Goal: Task Accomplishment & Management: Manage account settings

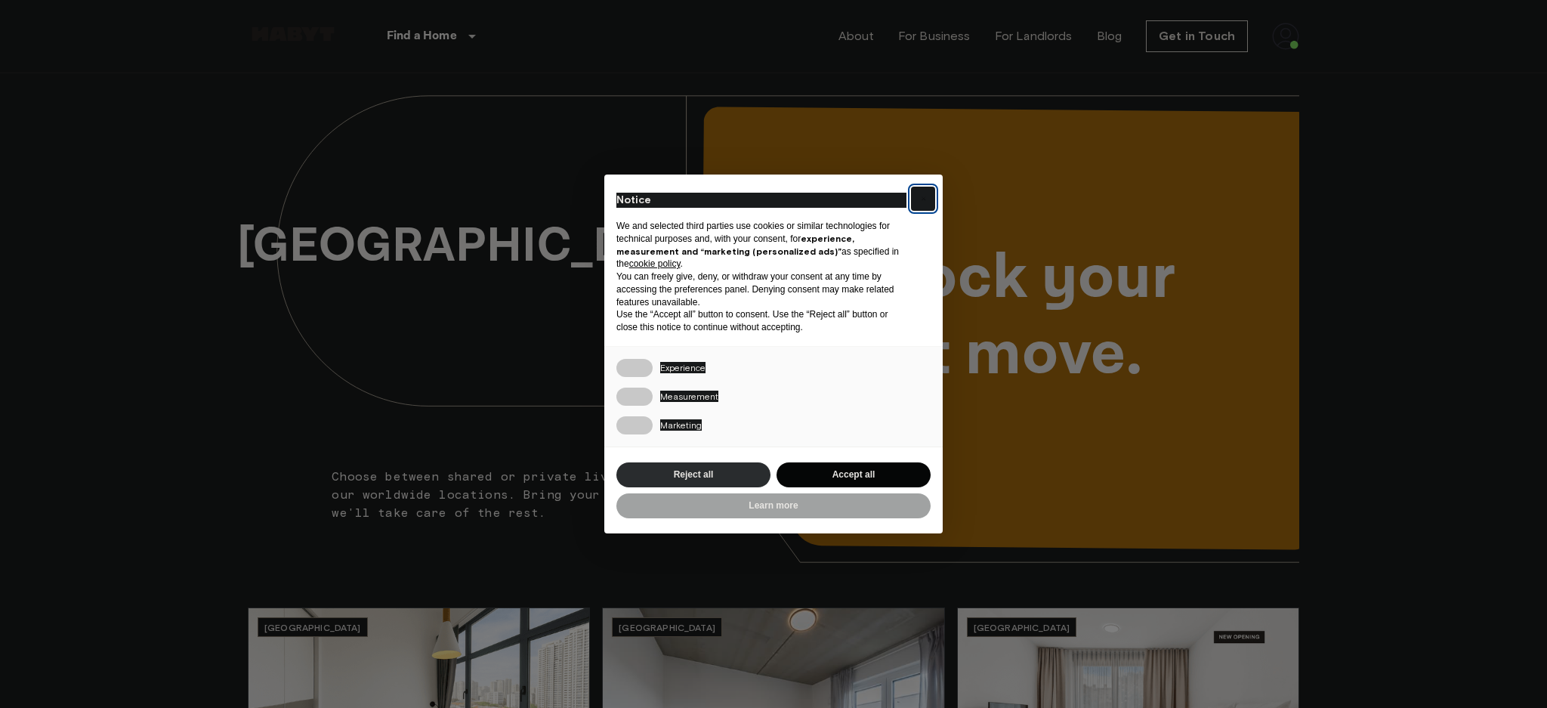
click at [916, 193] on button "×" at bounding box center [923, 199] width 24 height 24
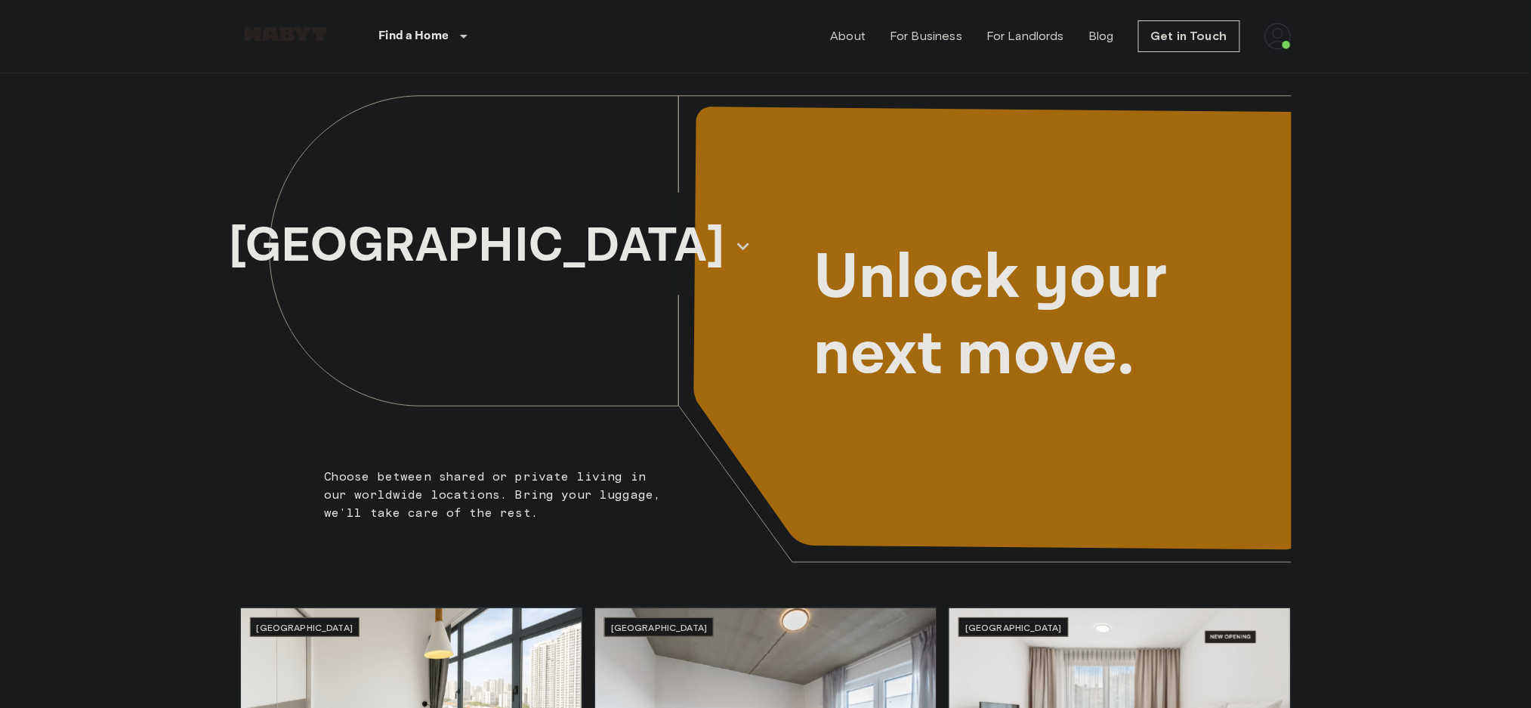
click at [1282, 30] on img at bounding box center [1277, 36] width 27 height 27
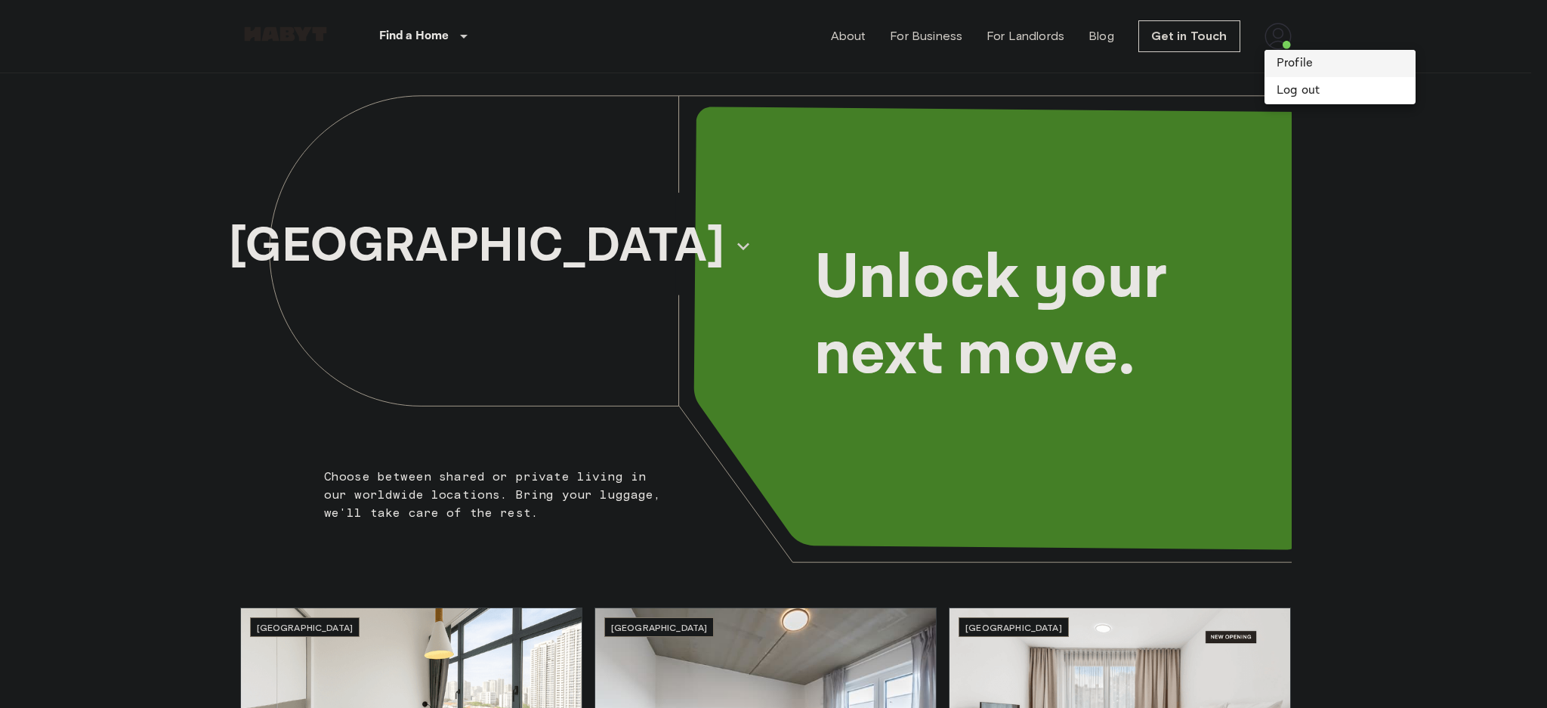
click at [1312, 58] on li "Profile" at bounding box center [1339, 63] width 151 height 27
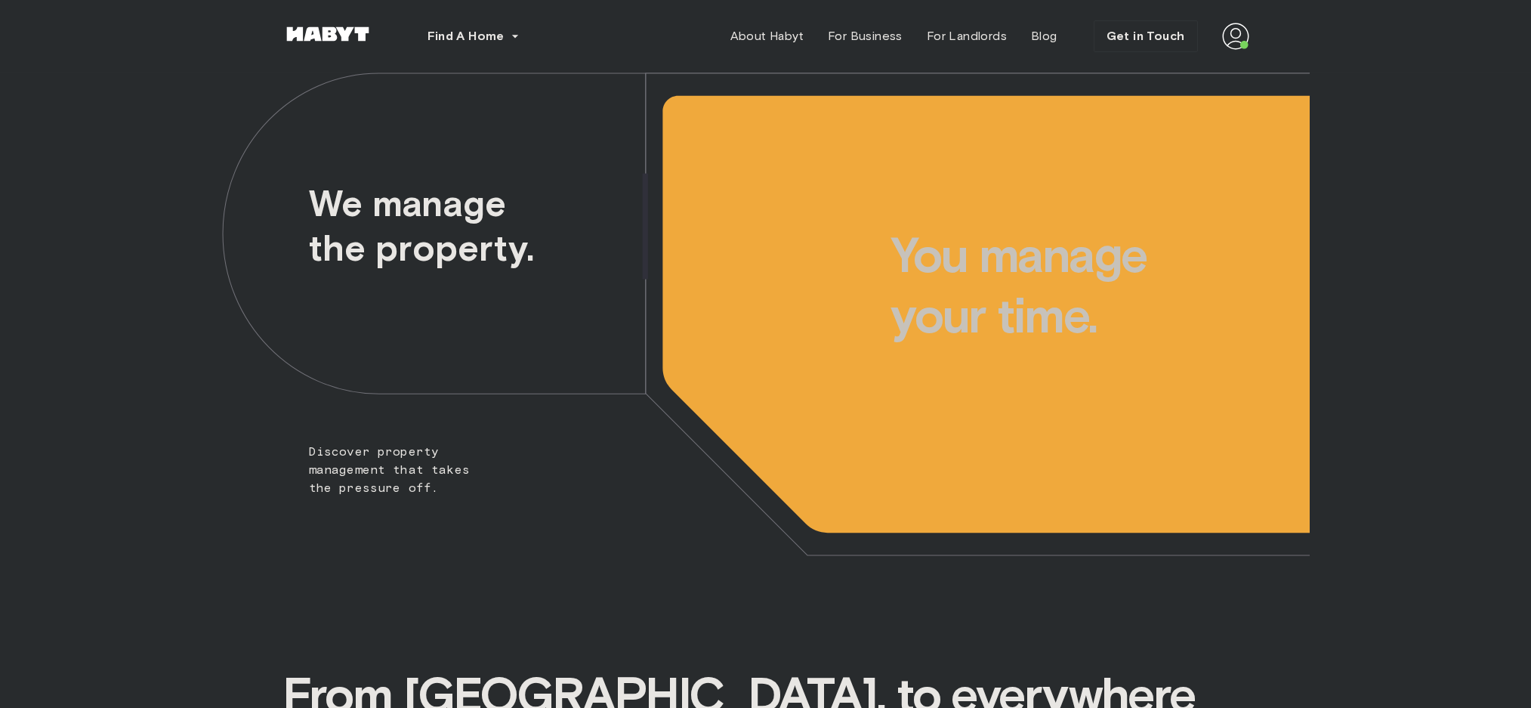
click at [1231, 47] on img at bounding box center [1235, 36] width 27 height 27
click at [1216, 77] on div "Profile Log out" at bounding box center [1204, 86] width 91 height 73
click at [1227, 52] on div "Find A Home Europe Amsterdam Berlin Frankfurt Hamburg Lisbon Madrid Milan Moden…" at bounding box center [766, 36] width 967 height 73
click at [1241, 29] on img at bounding box center [1235, 36] width 27 height 27
click at [1192, 72] on span "Profile" at bounding box center [1190, 71] width 38 height 18
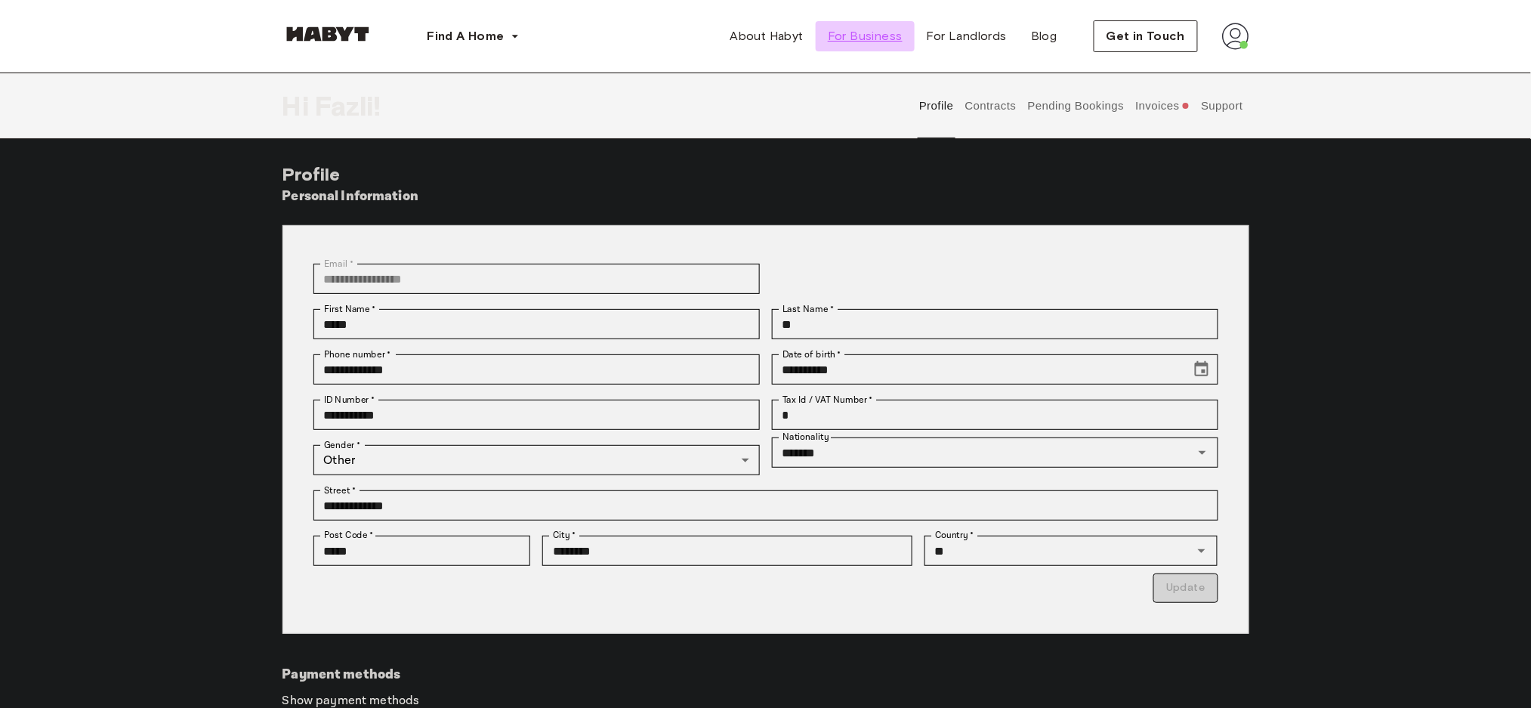
click at [854, 48] on link "For Business" at bounding box center [865, 36] width 99 height 30
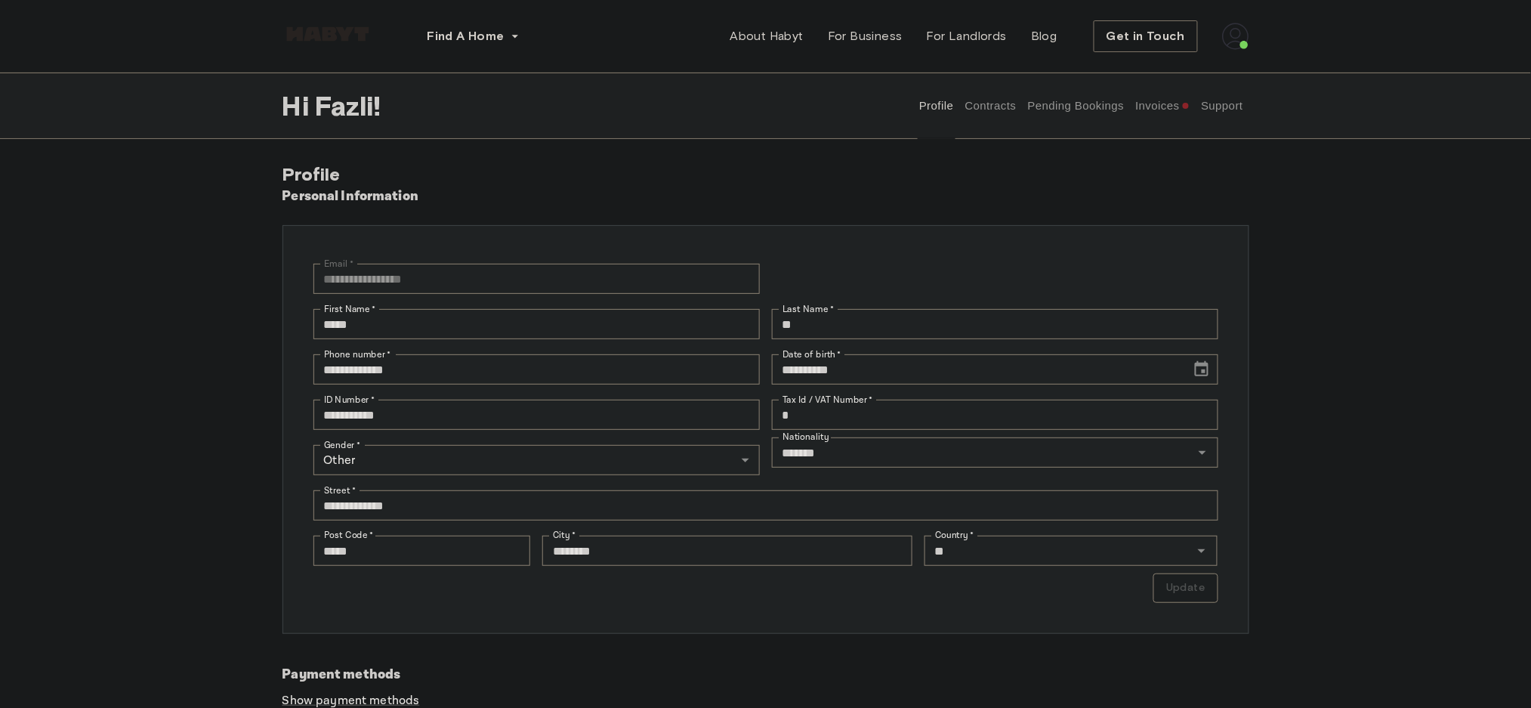
click at [1047, 108] on button "Pending Bookings" at bounding box center [1076, 106] width 100 height 66
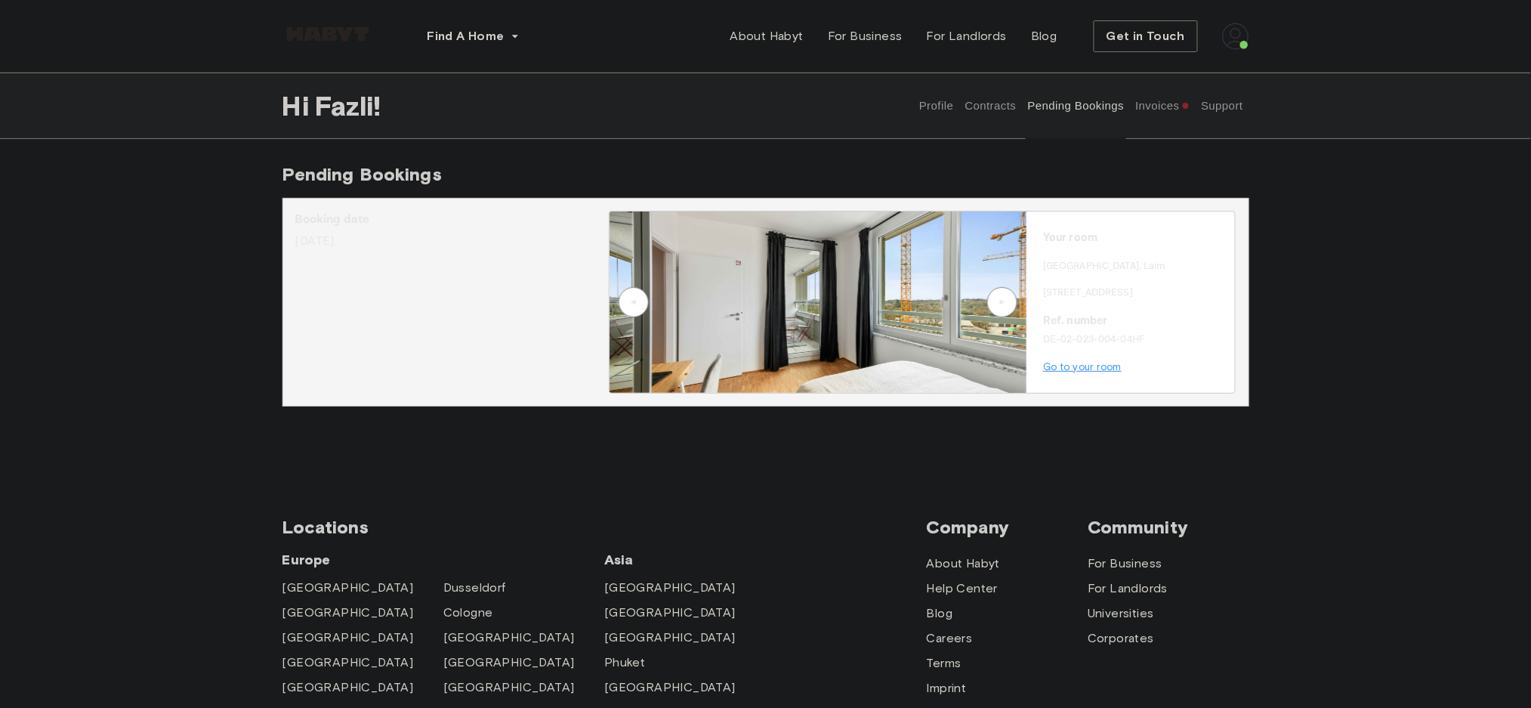
click at [1138, 116] on button "Invoices" at bounding box center [1163, 106] width 58 height 66
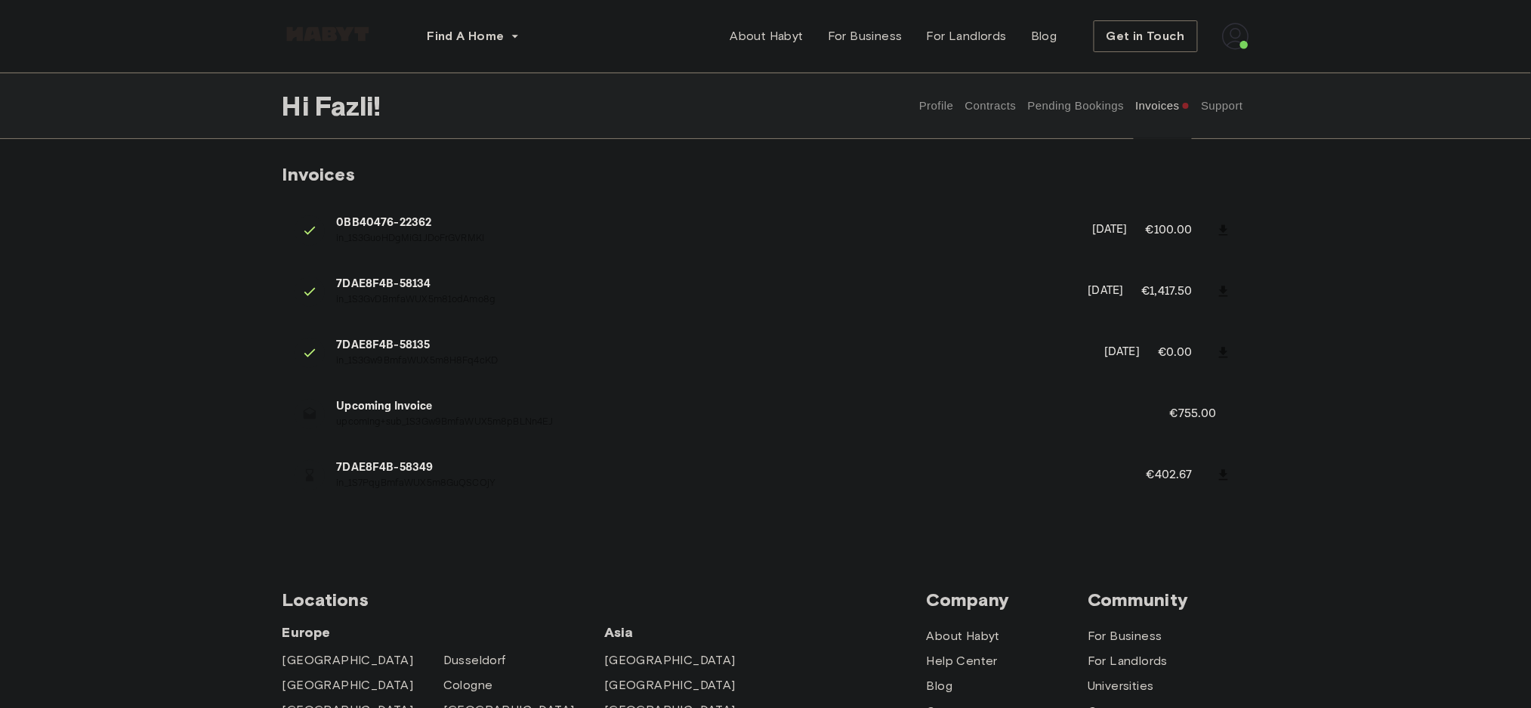
click at [1193, 424] on li "Upcoming Invoice upcoming+sub_1S3Gw9BmfaWUX5m8pBLNn4EJ €755.00" at bounding box center [766, 414] width 967 height 52
click at [1193, 418] on p "€755.00" at bounding box center [1203, 414] width 67 height 18
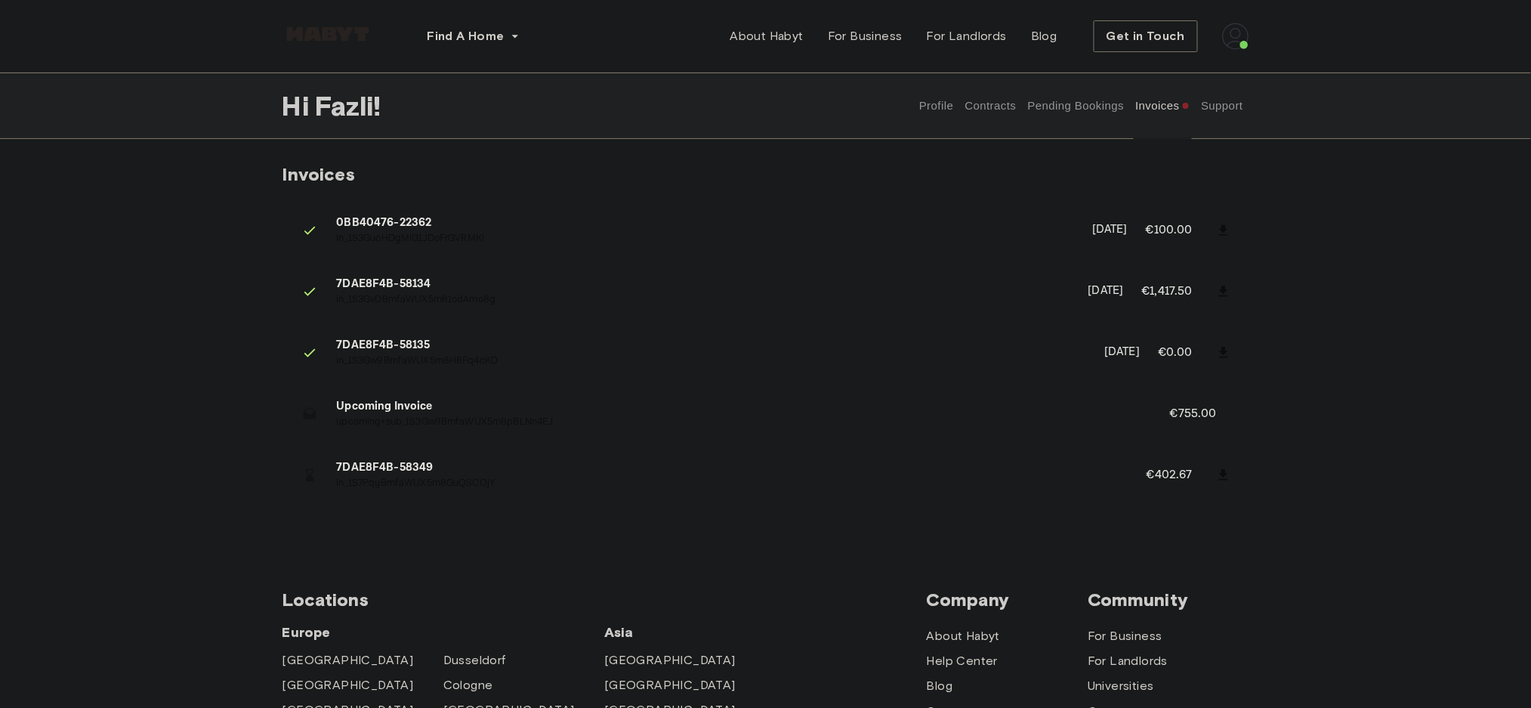
click at [916, 418] on p "upcoming+sub_1S3Gw9BmfaWUX5m8pBLNn4EJ" at bounding box center [735, 422] width 797 height 14
click at [1007, 107] on button "Contracts" at bounding box center [990, 106] width 55 height 66
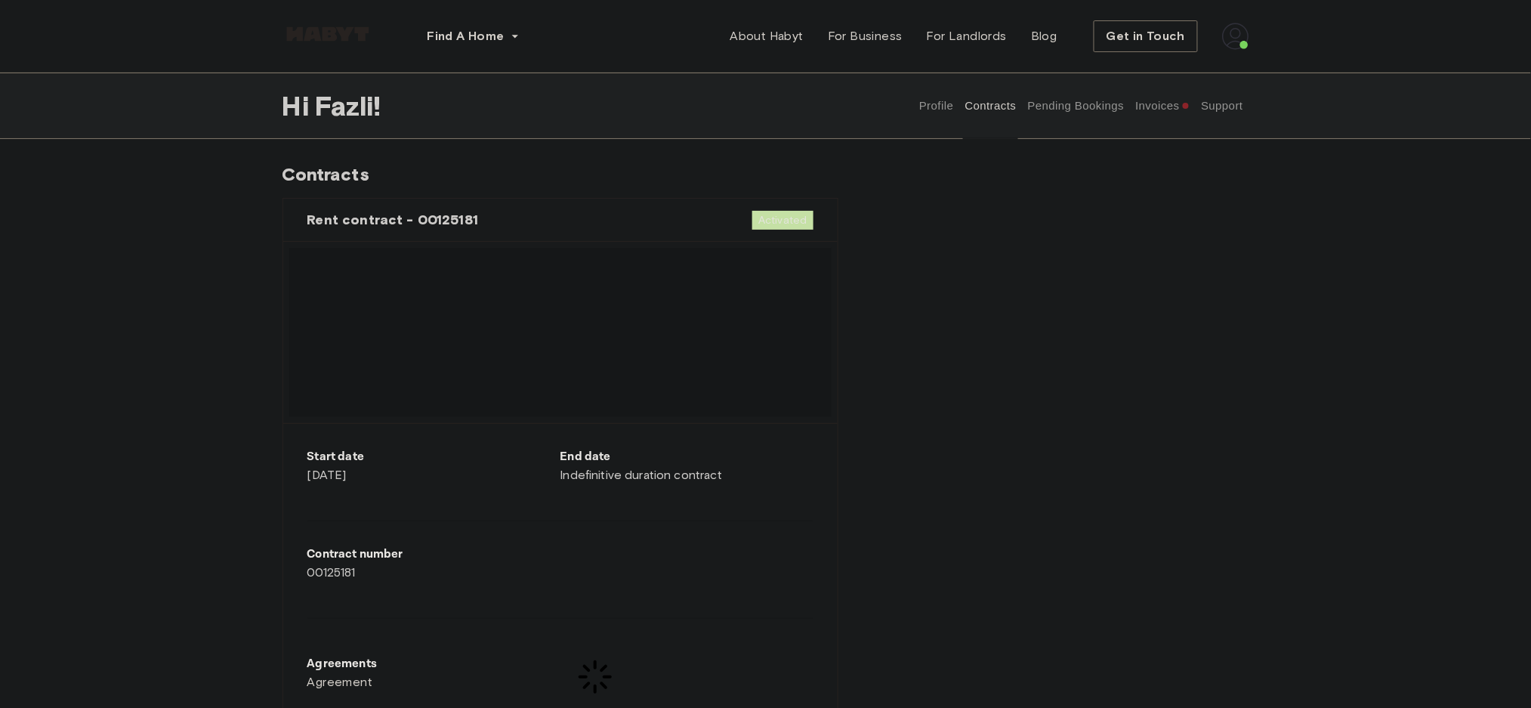
click at [1070, 107] on button "Pending Bookings" at bounding box center [1076, 106] width 100 height 66
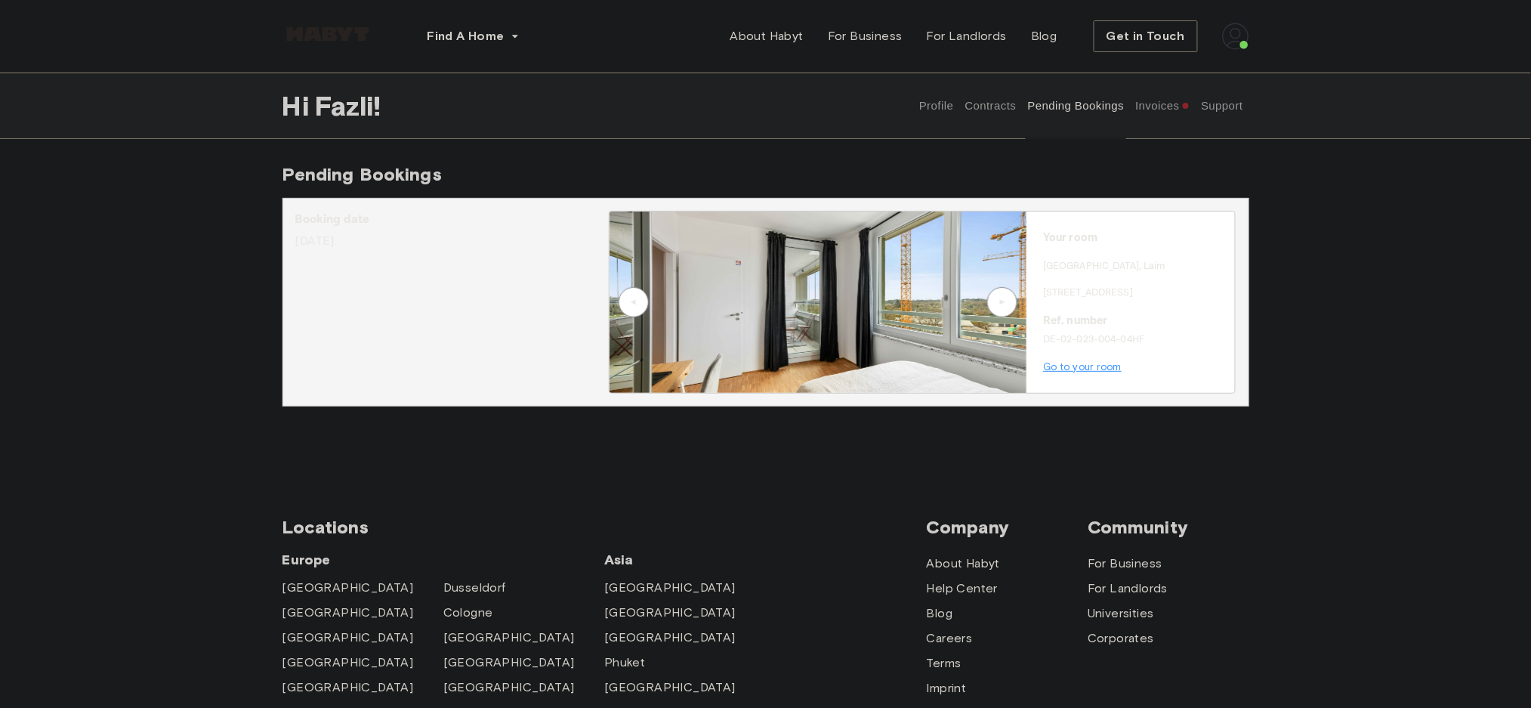
click at [997, 107] on button "Contracts" at bounding box center [990, 106] width 55 height 66
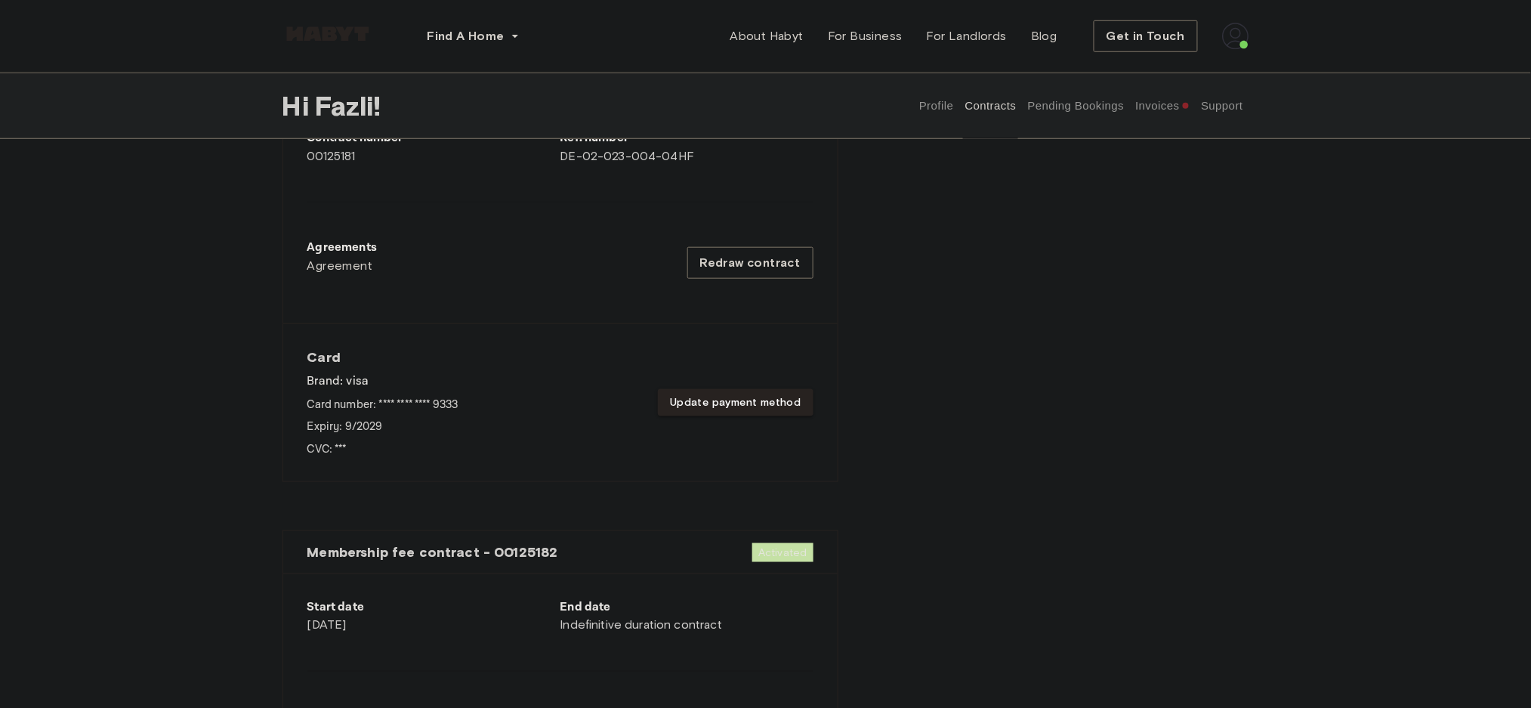
scroll to position [503, 0]
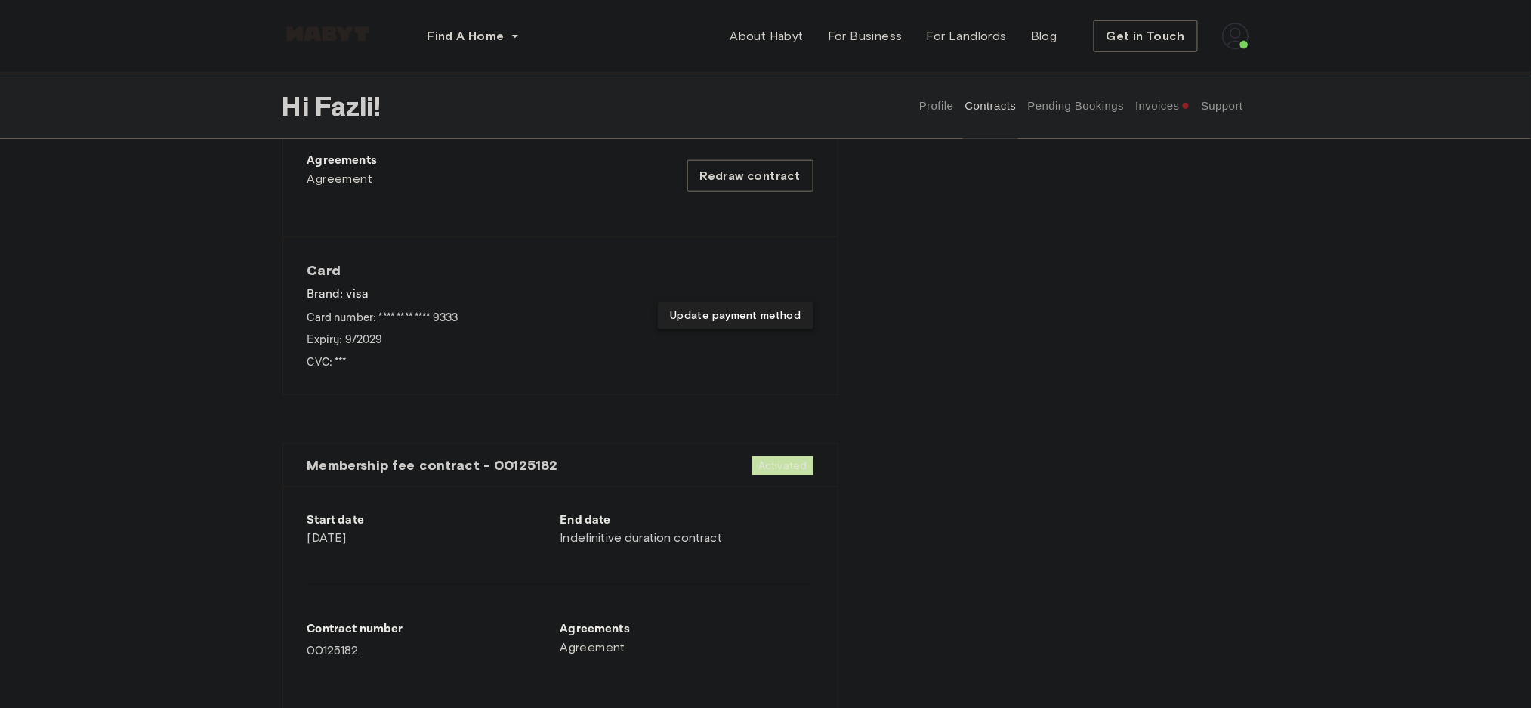
click at [732, 322] on button "Update payment method" at bounding box center [735, 316] width 155 height 28
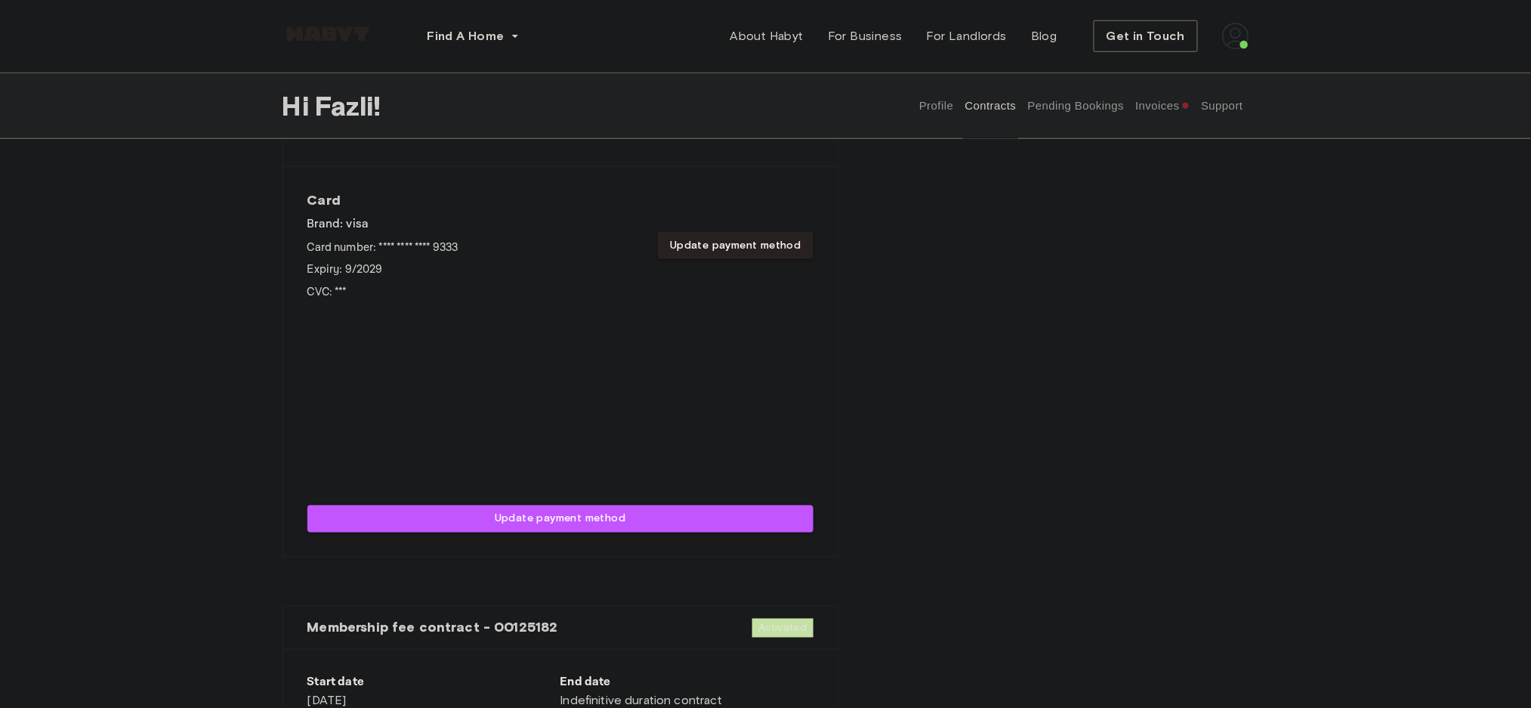
scroll to position [604, 0]
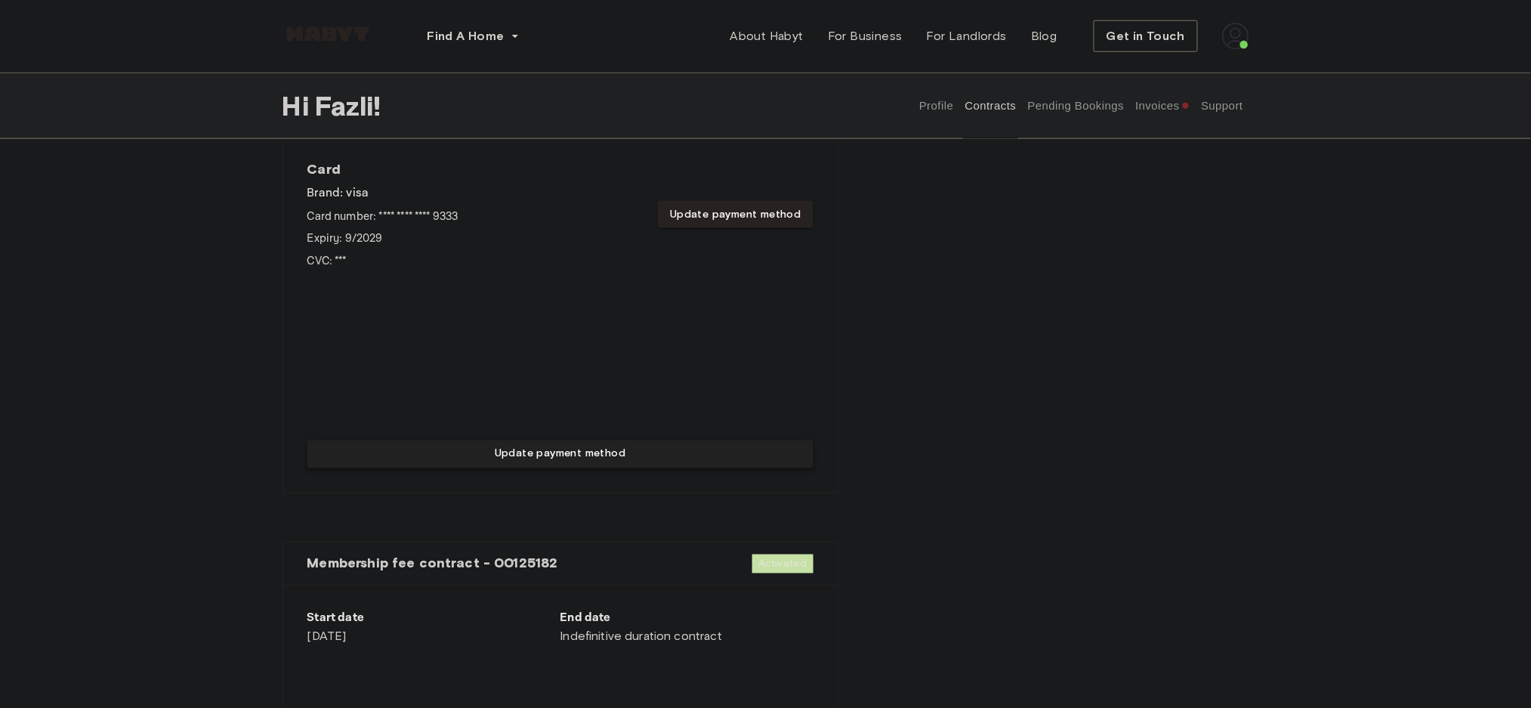
click at [573, 452] on button "Update payment method" at bounding box center [560, 454] width 506 height 28
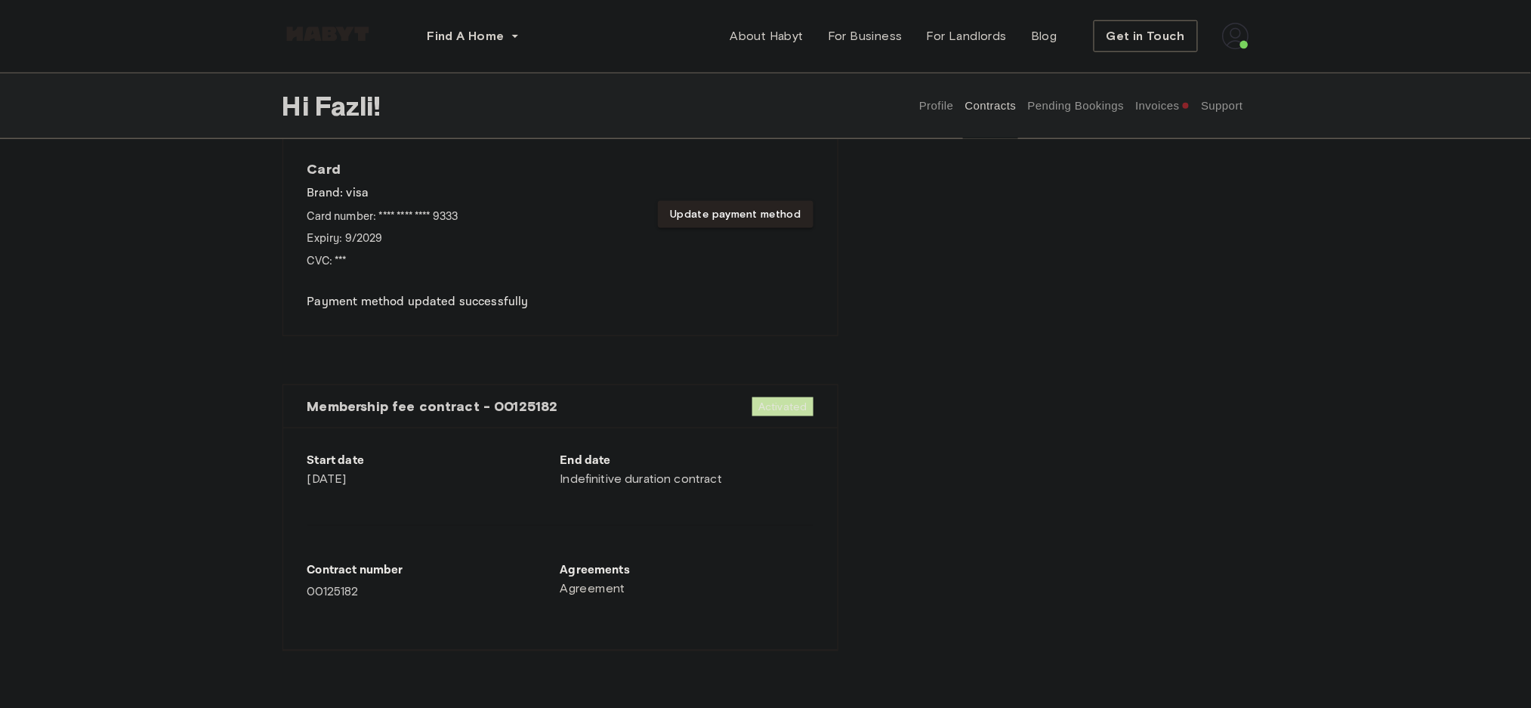
click at [457, 306] on p "Payment method updated successfully" at bounding box center [560, 302] width 506 height 18
click at [325, 289] on div "Card Brand: visa Card number: **** **** **** 9333 Expiry: 9 / 2029 CVC: *** Upd…" at bounding box center [560, 235] width 506 height 151
click at [517, 255] on div "Card Brand: visa Card number: **** **** **** 9333 Expiry: 9 / 2029 CVC: *** Upd…" at bounding box center [560, 214] width 506 height 109
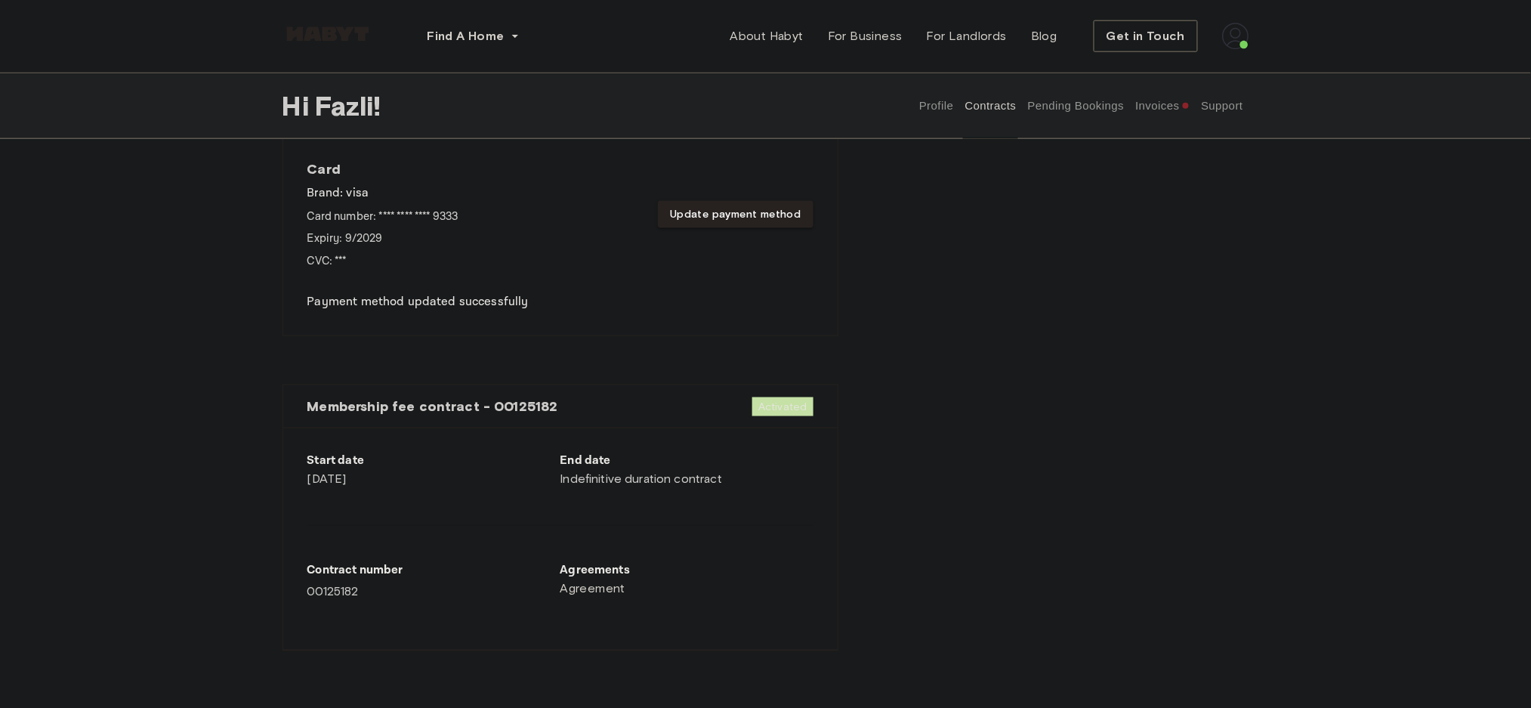
click at [1156, 109] on button "Invoices" at bounding box center [1163, 106] width 58 height 66
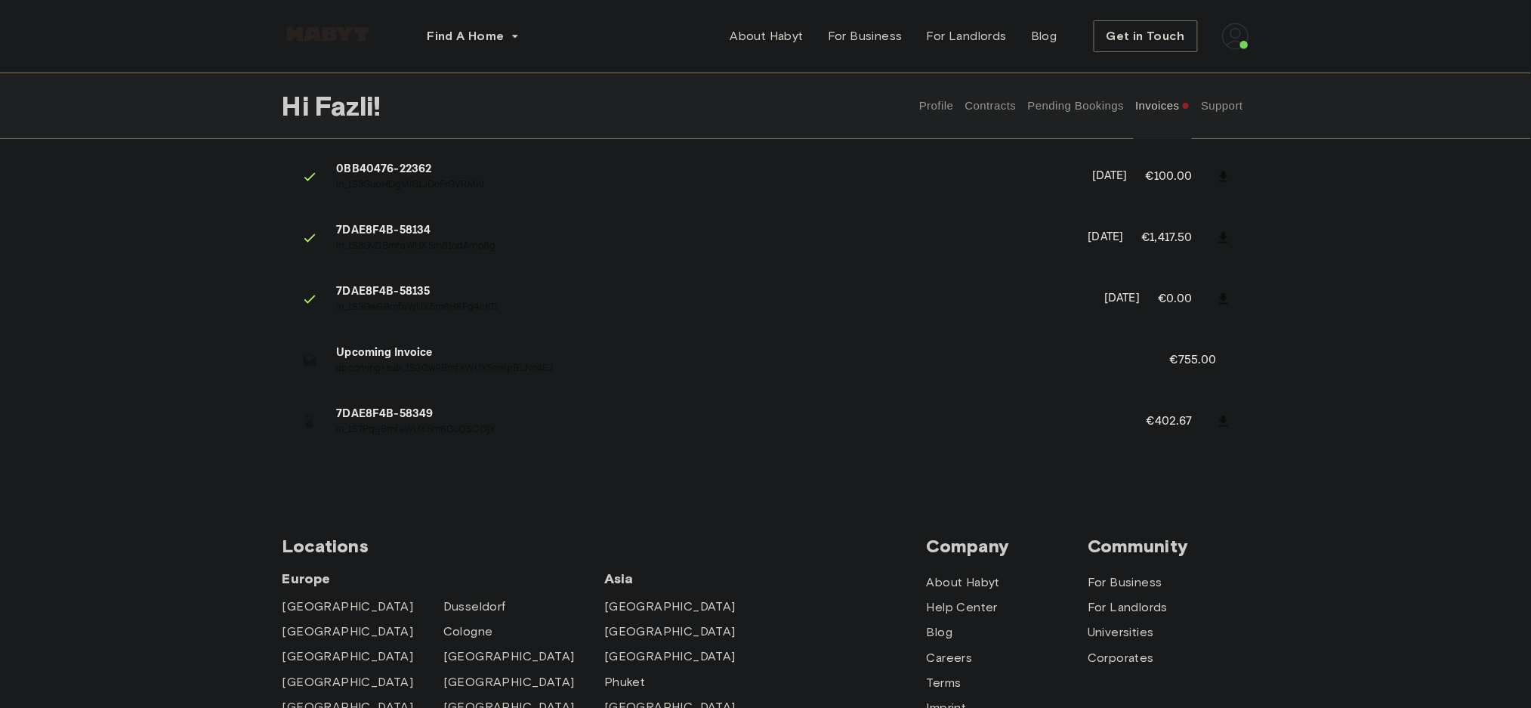
scroll to position [24, 0]
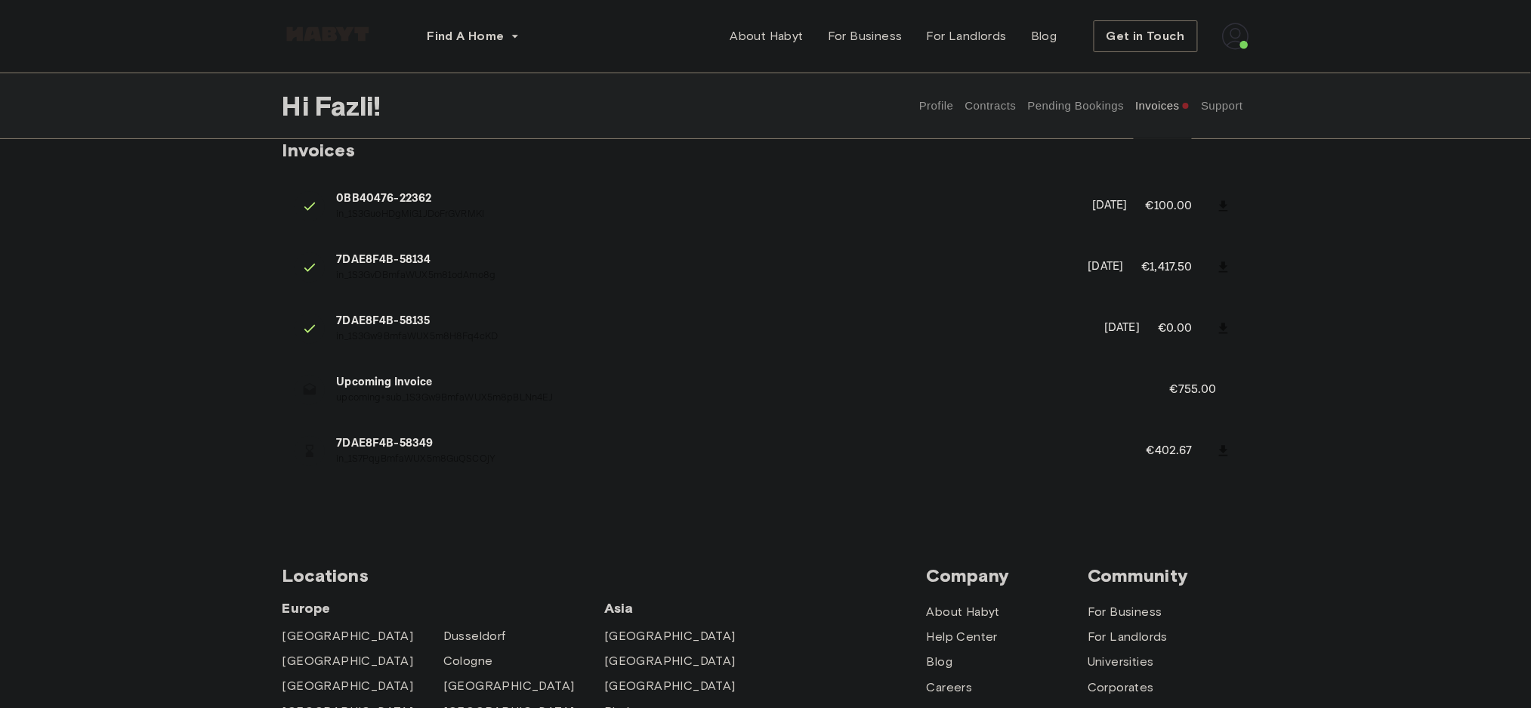
click at [1217, 452] on icon at bounding box center [1223, 450] width 15 height 15
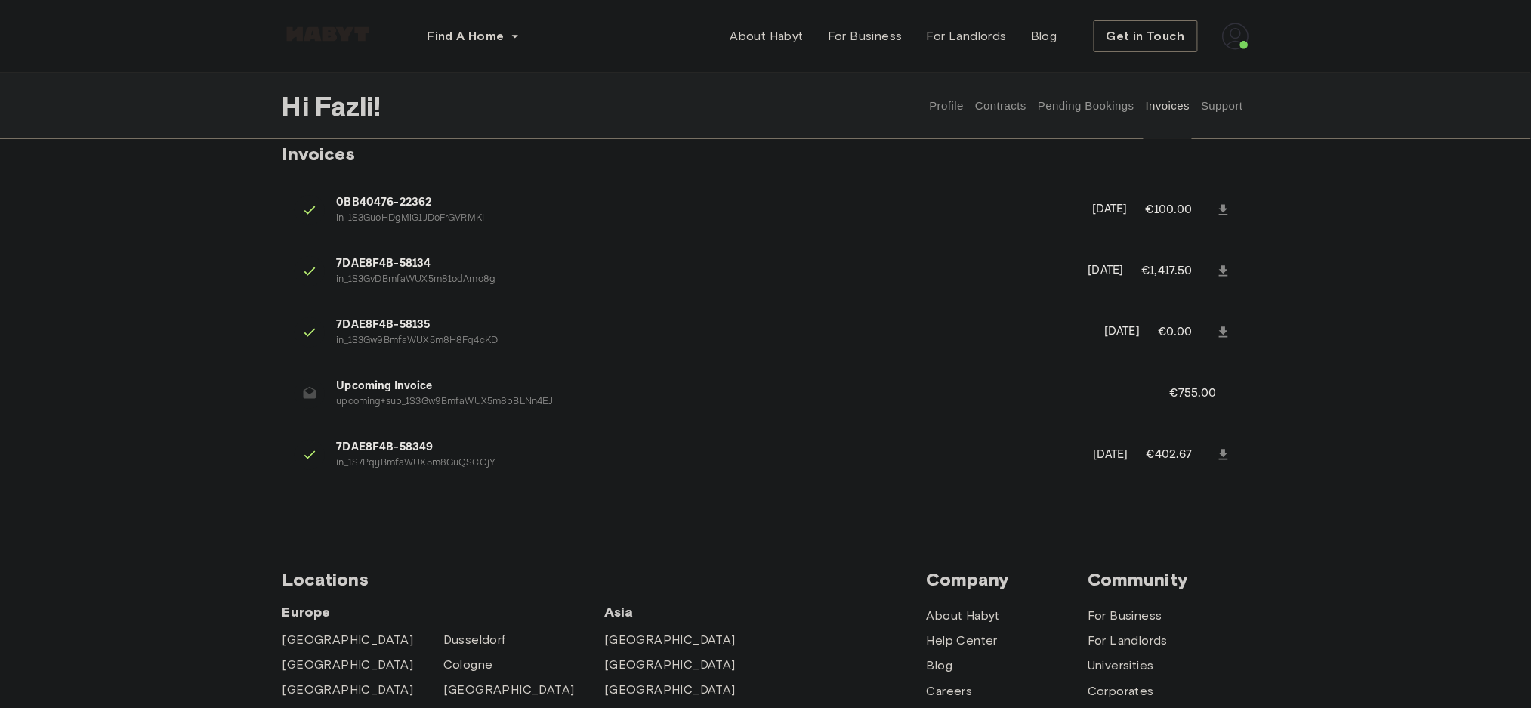
click at [1093, 454] on p "[DATE]" at bounding box center [1111, 454] width 36 height 17
click at [1093, 455] on p "[DATE]" at bounding box center [1111, 454] width 36 height 17
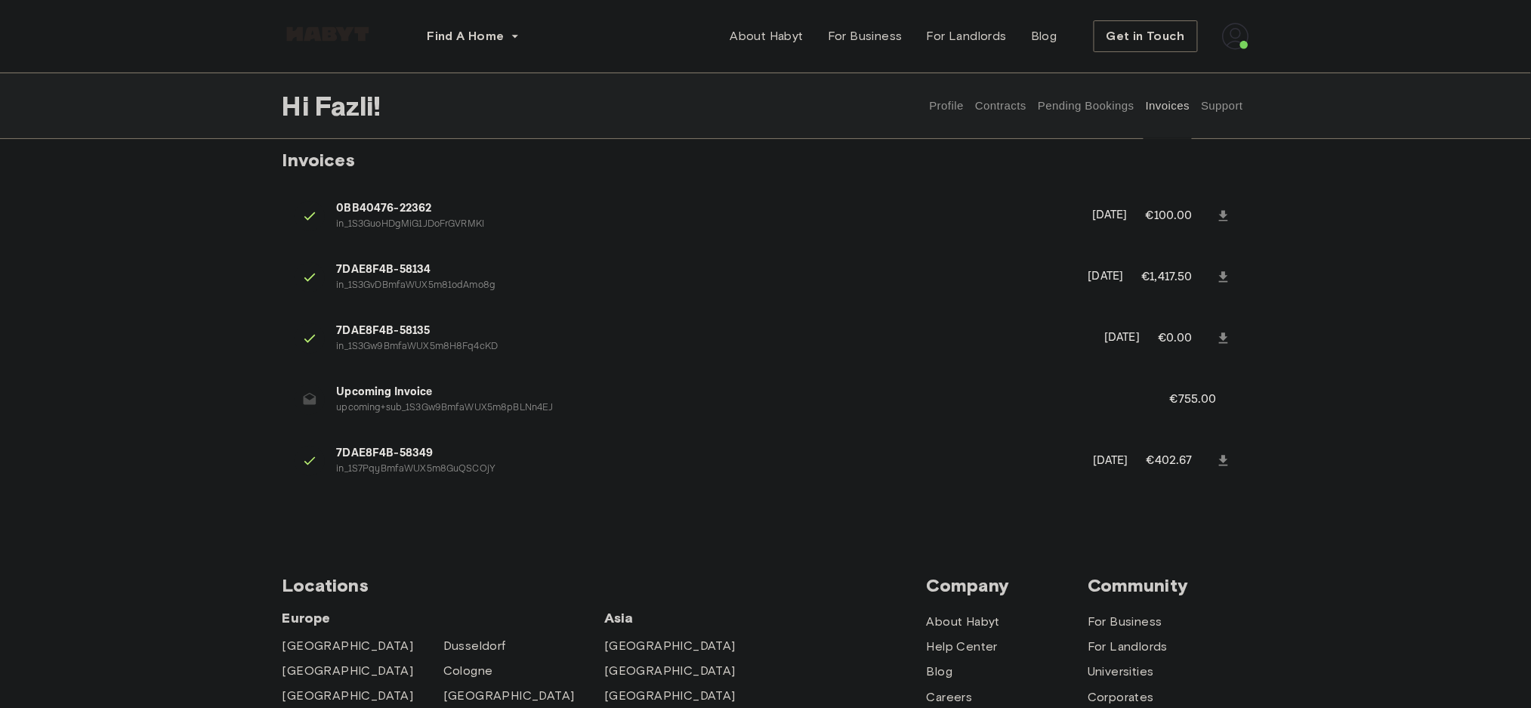
scroll to position [0, 0]
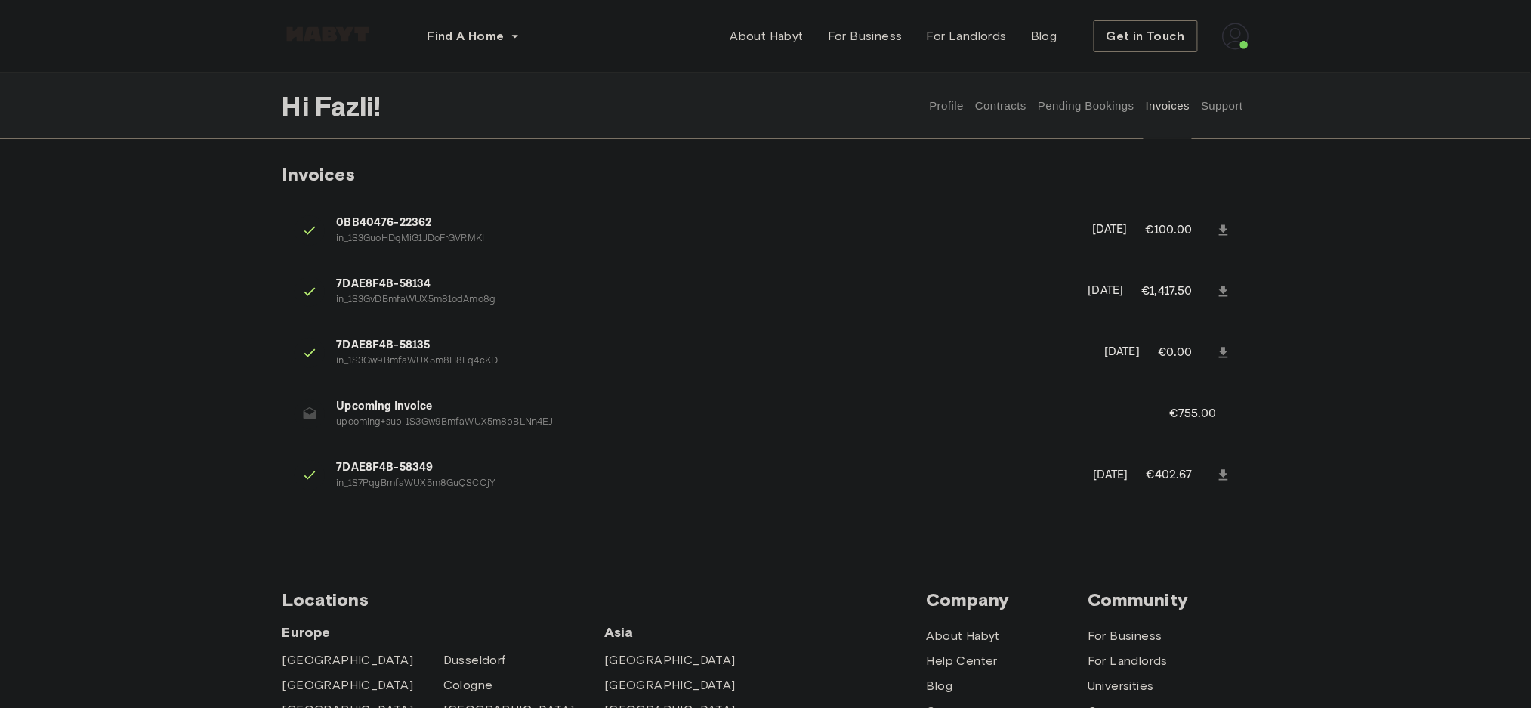
click at [1197, 406] on p "€755.00" at bounding box center [1203, 414] width 67 height 18
click at [1126, 418] on p "upcoming+sub_1S3Gw9BmfaWUX5m8pBLNn4EJ" at bounding box center [735, 422] width 797 height 14
click at [1184, 412] on p "€755.00" at bounding box center [1203, 414] width 67 height 18
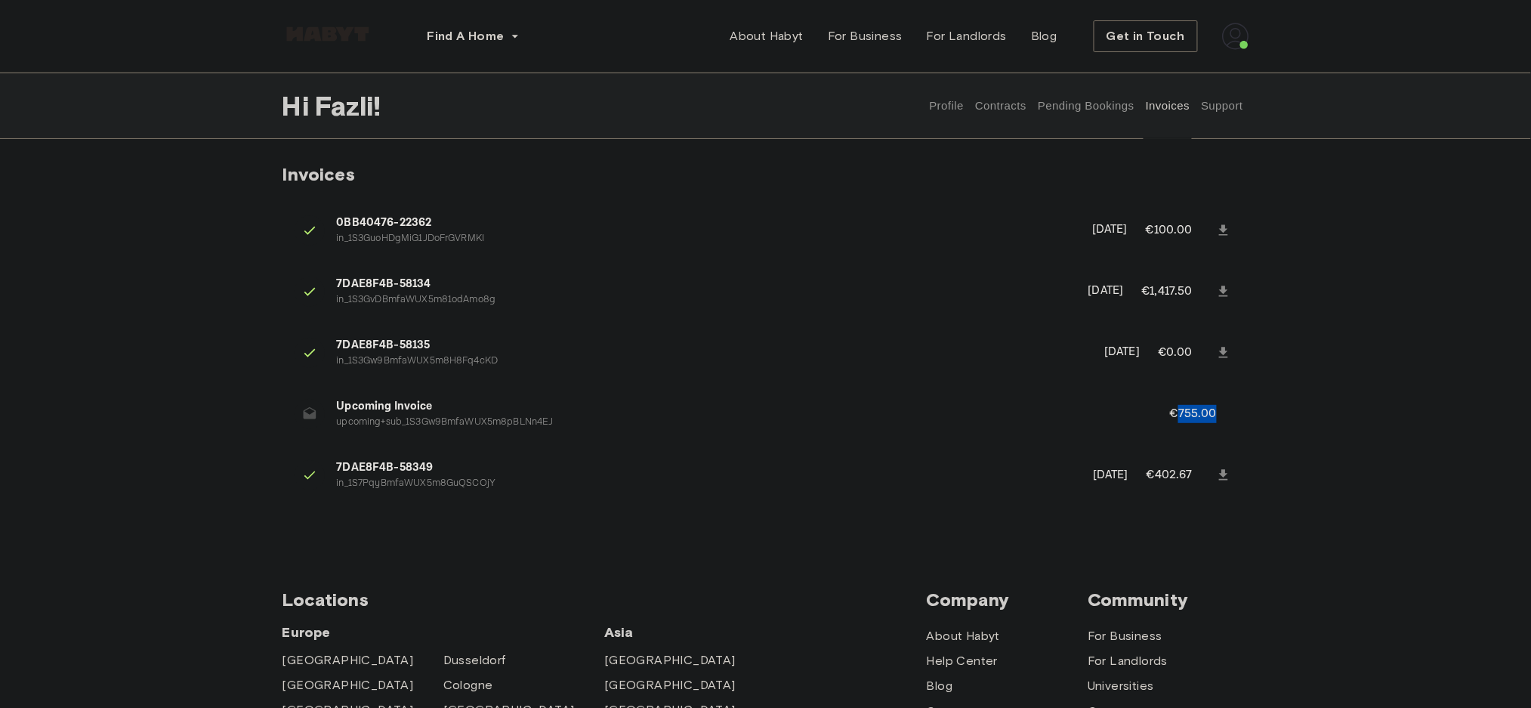
click at [1184, 412] on p "€755.00" at bounding box center [1203, 414] width 67 height 18
click at [1287, 436] on div "Invoices 0BB40476-22362 in_1S3GuoHDgMiG1JDoFrGVRMKI September 3rd, 2025 €100.00…" at bounding box center [766, 345] width 1088 height 365
click at [1215, 408] on p "€755.00" at bounding box center [1203, 414] width 67 height 18
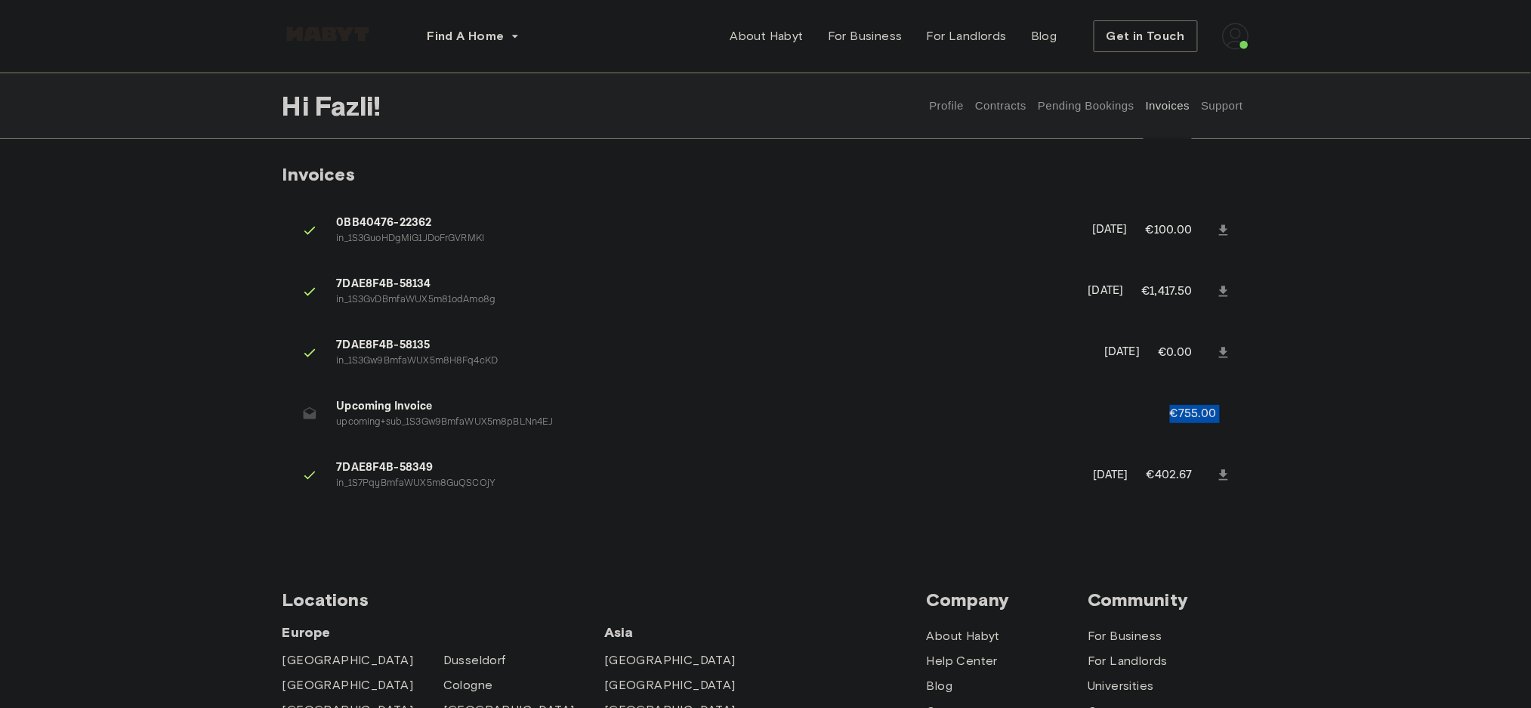
click at [1215, 408] on p "€755.00" at bounding box center [1203, 414] width 67 height 18
click at [1178, 412] on p "€755.00" at bounding box center [1203, 414] width 67 height 18
click at [1058, 126] on button "Pending Bookings" at bounding box center [1086, 106] width 100 height 66
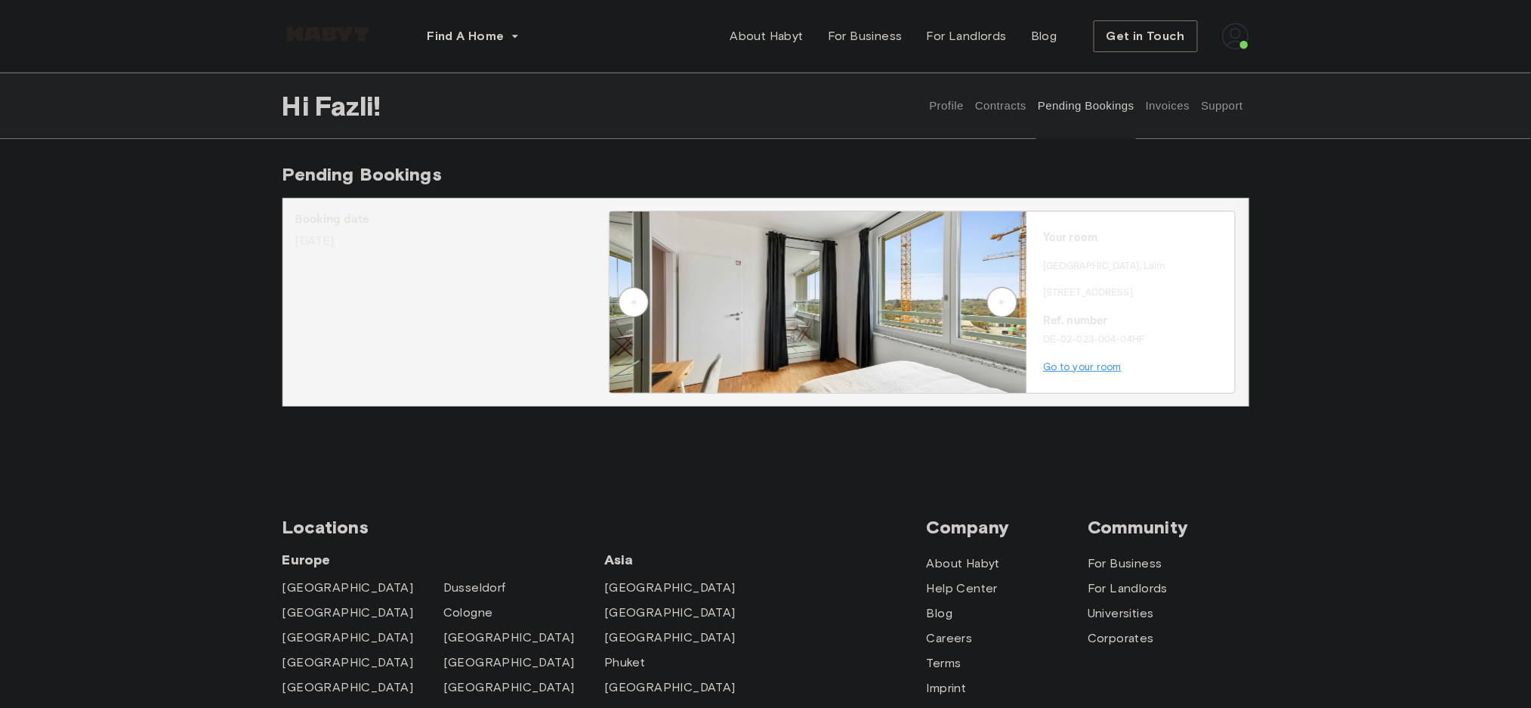
click at [991, 110] on button "Contracts" at bounding box center [1001, 106] width 55 height 66
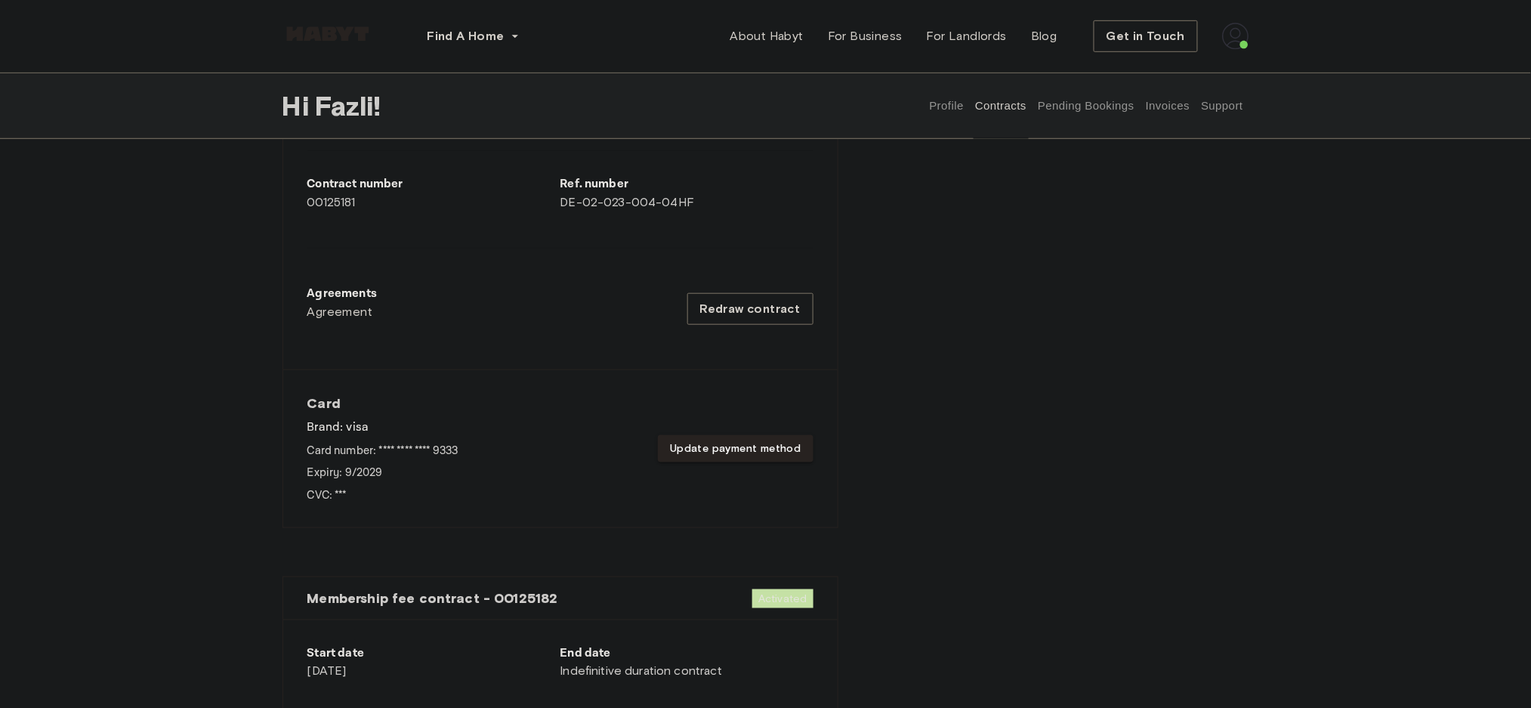
scroll to position [403, 0]
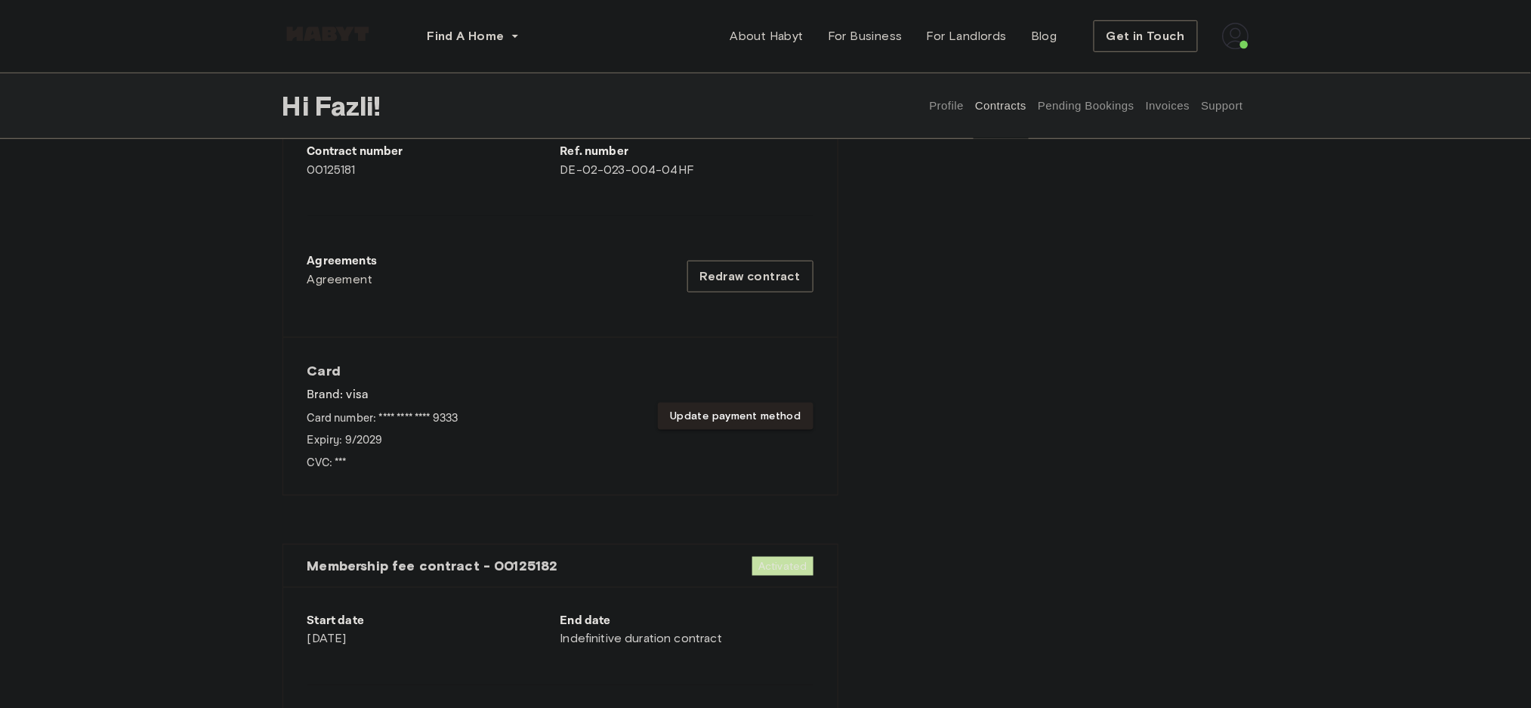
click at [446, 418] on p "Card number: **** **** **** 9333" at bounding box center [382, 418] width 151 height 16
click at [477, 440] on div "Card Brand: visa Card number: **** **** **** 9333 Expiry: 9 / 2029 CVC: *** Upd…" at bounding box center [560, 416] width 506 height 109
drag, startPoint x: 498, startPoint y: 425, endPoint x: 509, endPoint y: 493, distance: 69.7
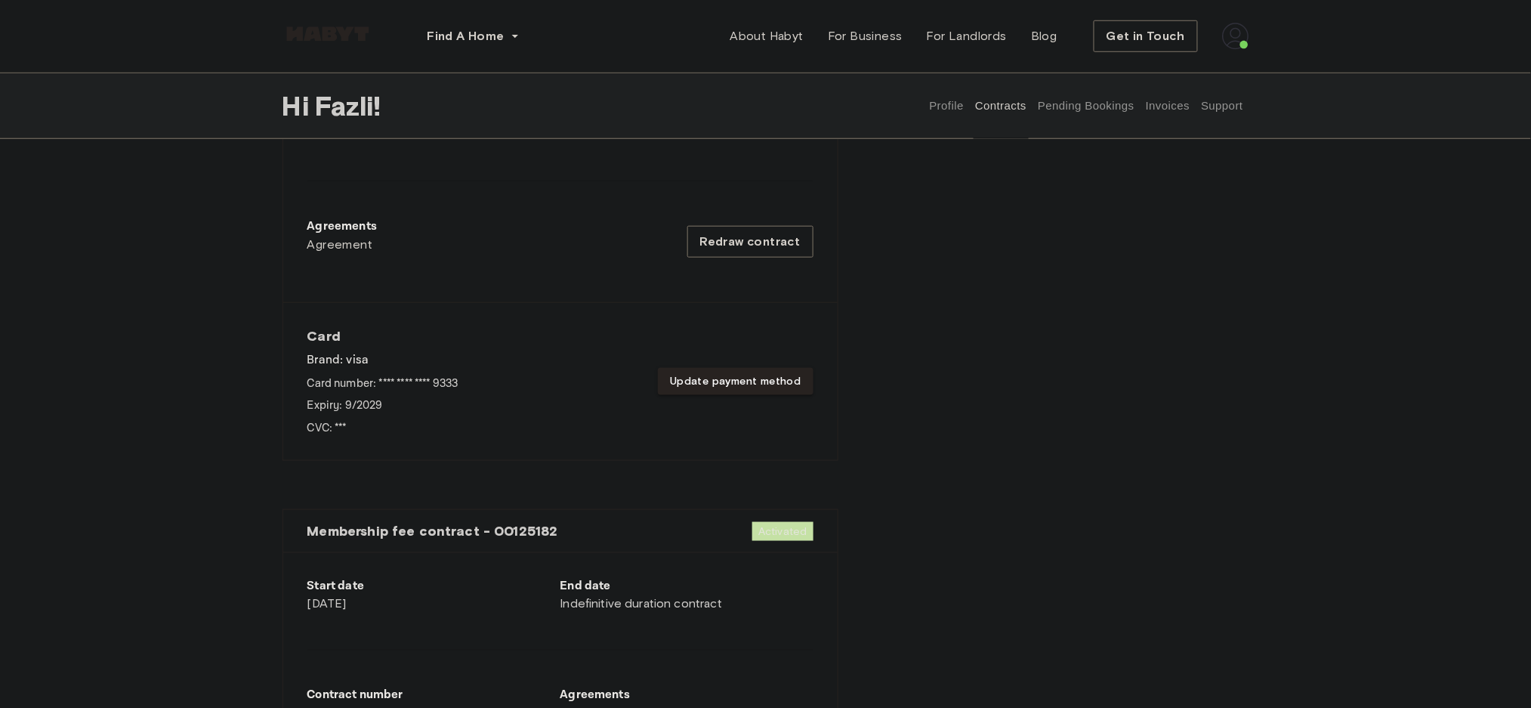
scroll to position [454, 0]
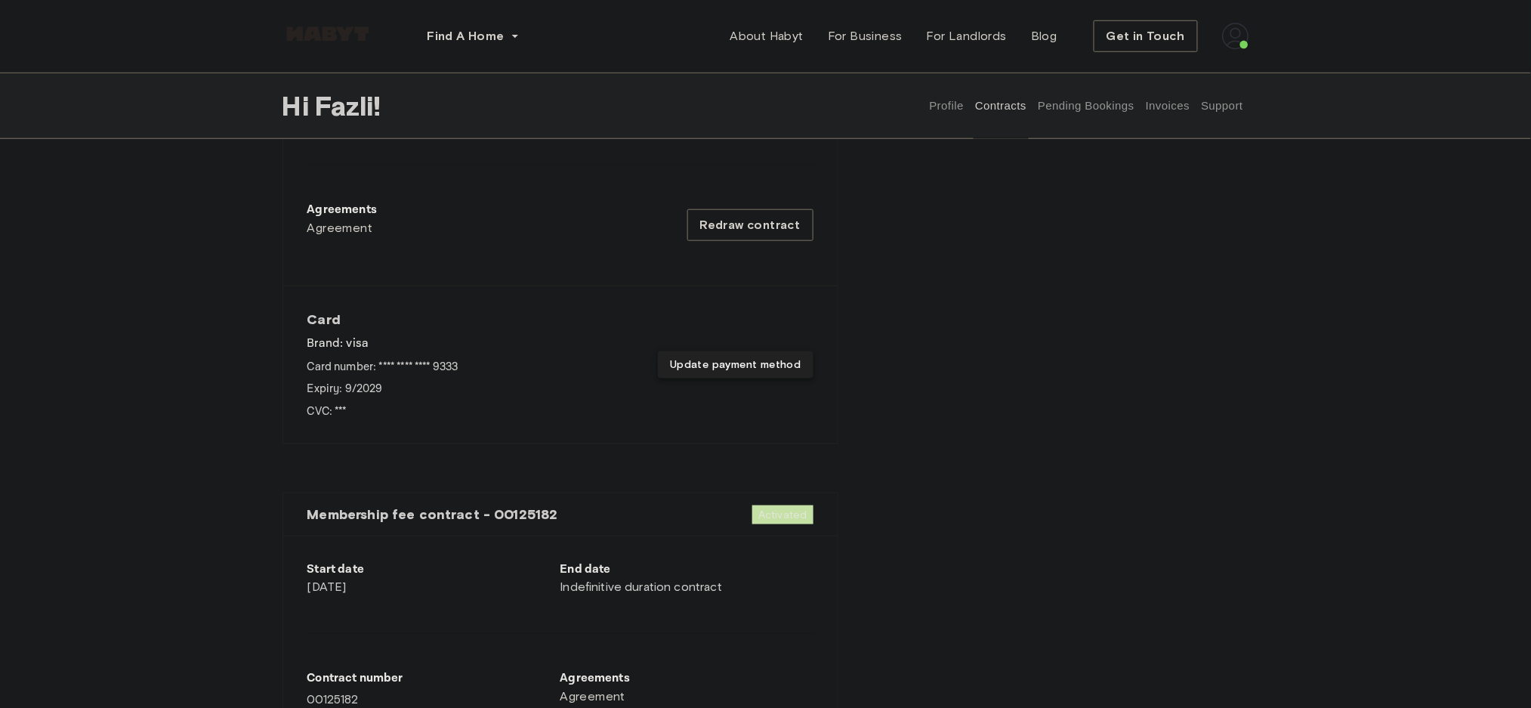
click at [727, 371] on button "Update payment method" at bounding box center [735, 365] width 155 height 28
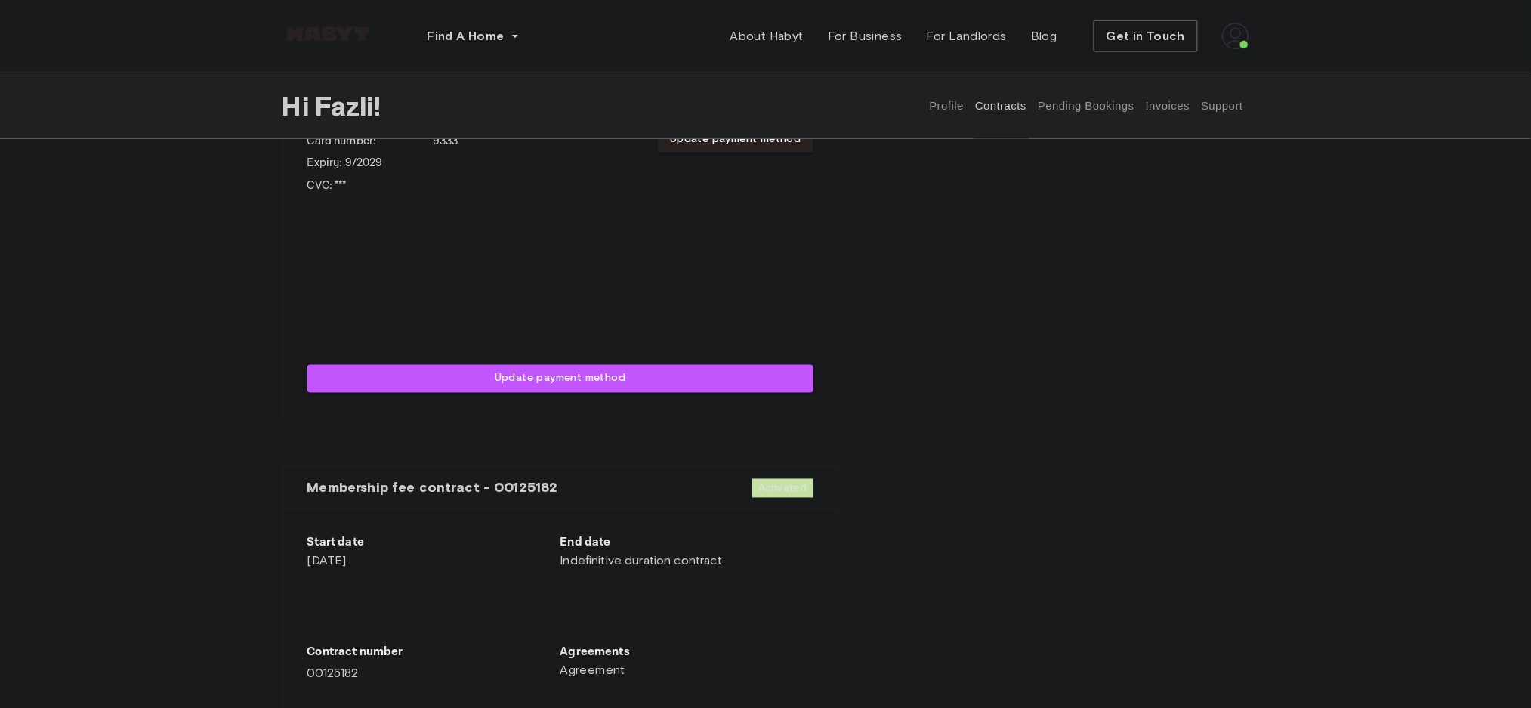
scroll to position [0, 0]
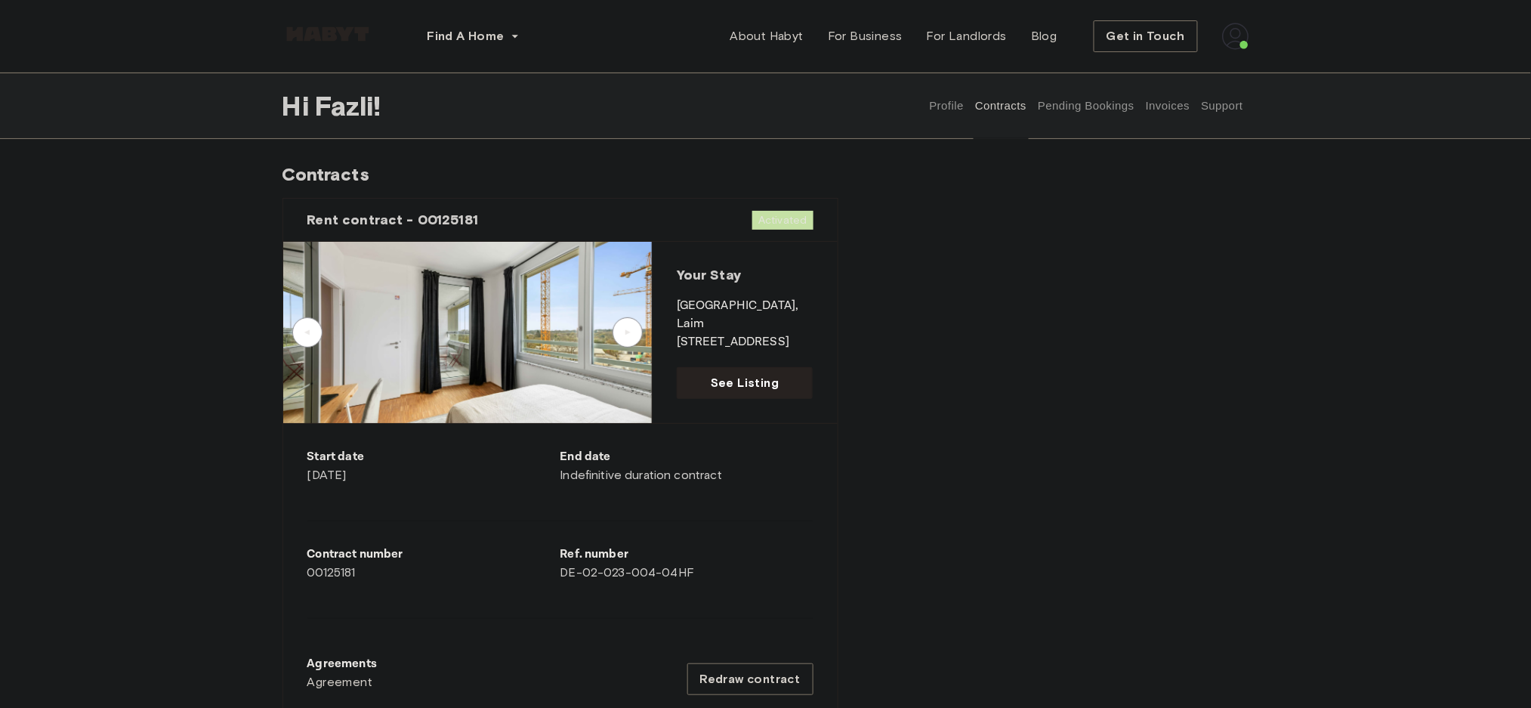
click at [1058, 102] on button "Pending Bookings" at bounding box center [1086, 106] width 100 height 66
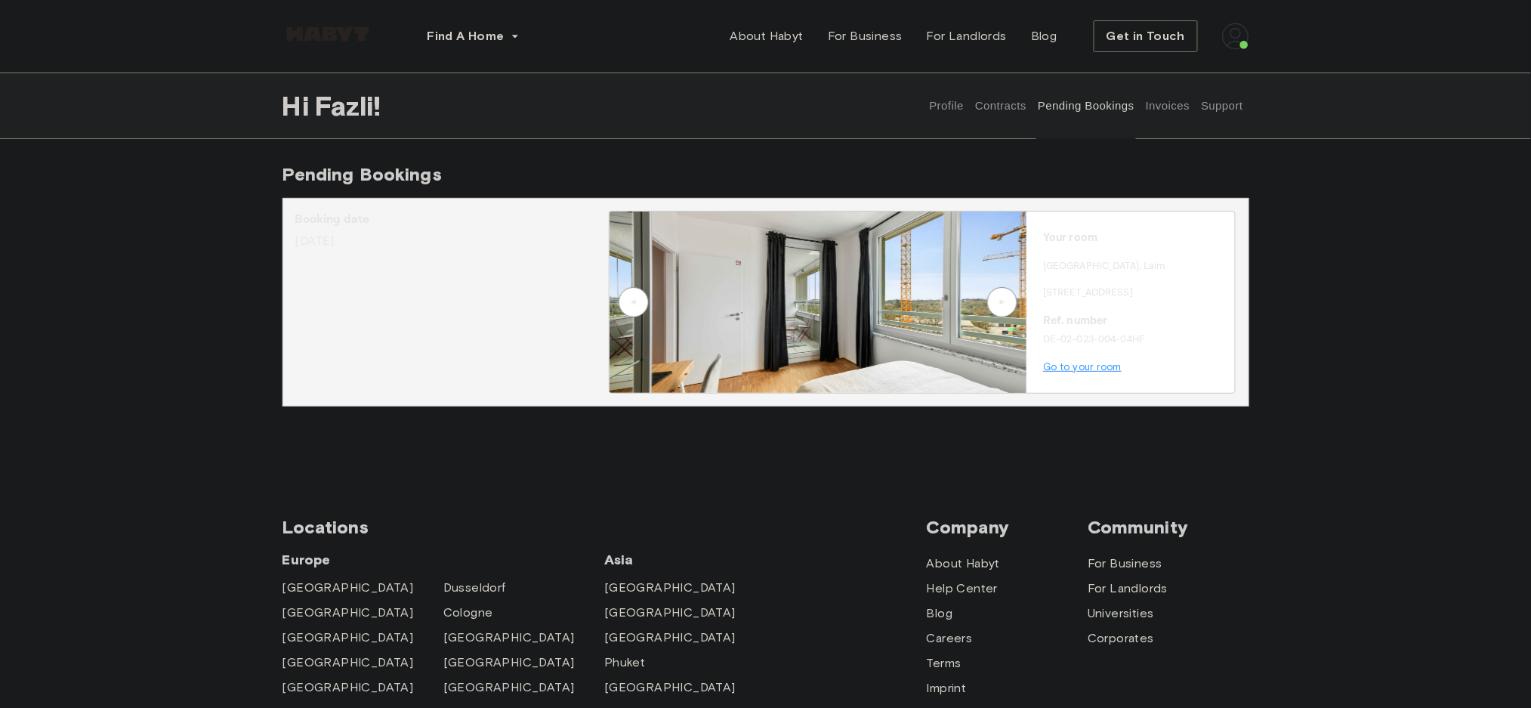
click at [1166, 103] on button "Invoices" at bounding box center [1168, 106] width 48 height 66
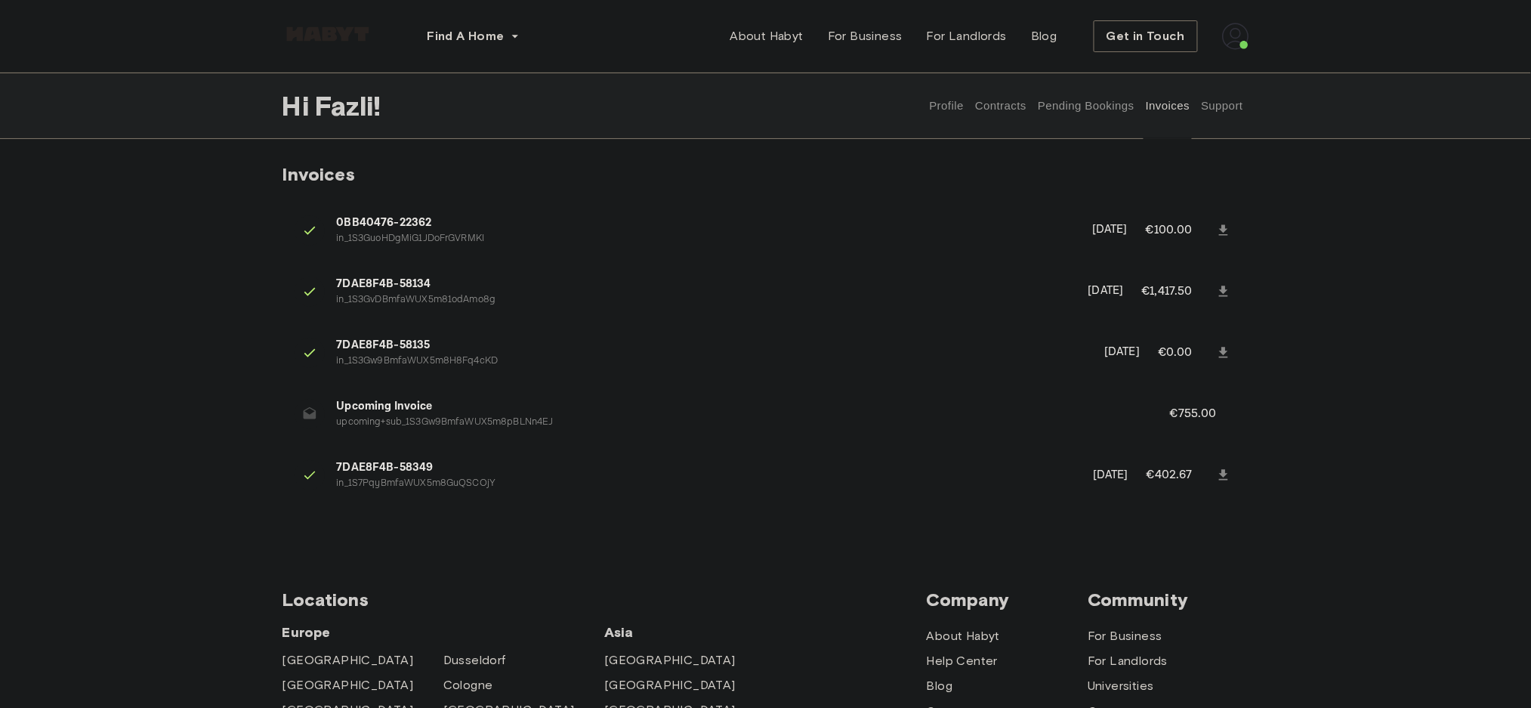
click at [385, 419] on p "upcoming+sub_1S3Gw9BmfaWUX5m8pBLNn4EJ" at bounding box center [735, 422] width 797 height 14
click at [371, 429] on p "upcoming+sub_1S3Gw9BmfaWUX5m8pBLNn4EJ" at bounding box center [735, 422] width 797 height 14
click at [498, 429] on p "upcoming+sub_1S3Gw9BmfaWUX5m8pBLNn4EJ" at bounding box center [735, 422] width 797 height 14
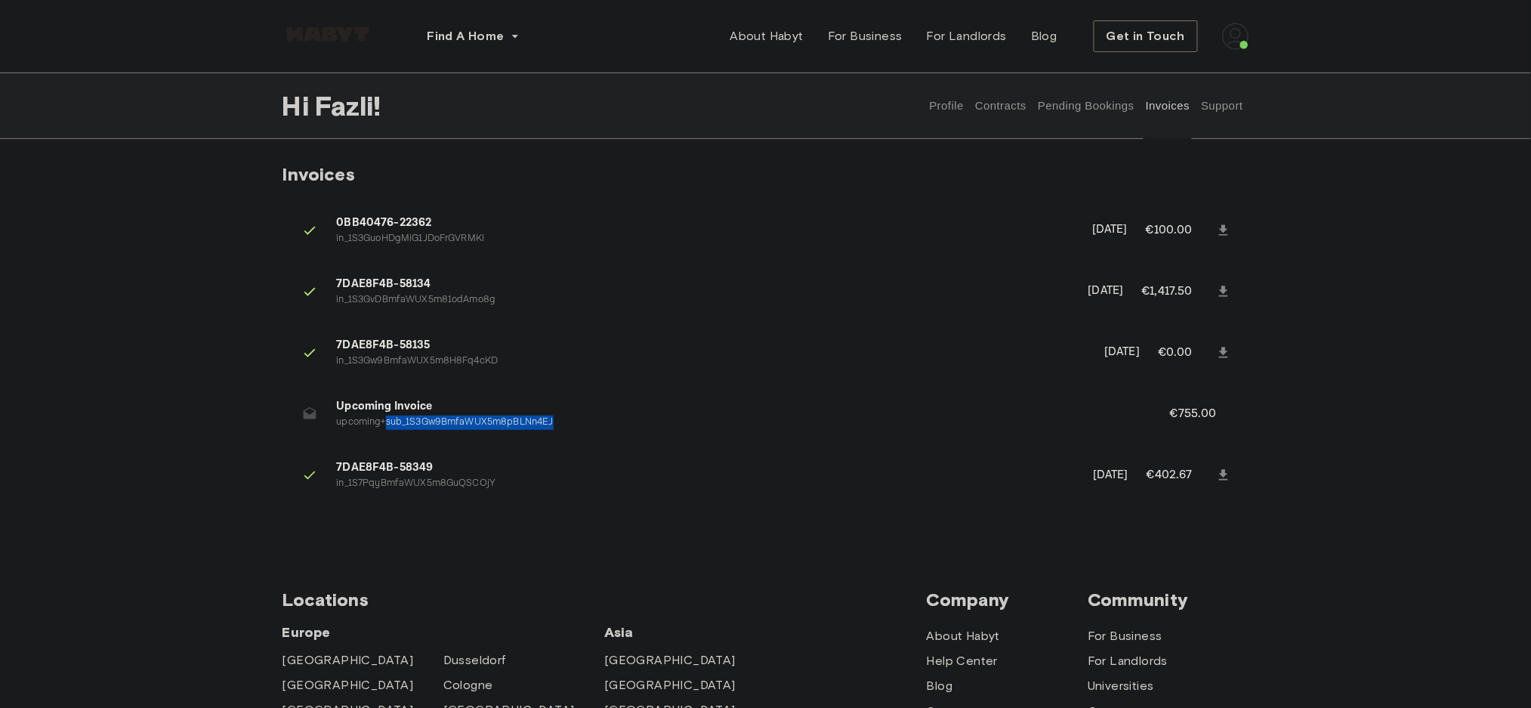
click at [498, 429] on p "upcoming+sub_1S3Gw9BmfaWUX5m8pBLNn4EJ" at bounding box center [735, 422] width 797 height 14
click at [483, 428] on p "upcoming+sub_1S3Gw9BmfaWUX5m8pBLNn4EJ" at bounding box center [735, 422] width 797 height 14
click at [391, 428] on p "upcoming+sub_1S3Gw9BmfaWUX5m8pBLNn4EJ" at bounding box center [735, 422] width 797 height 14
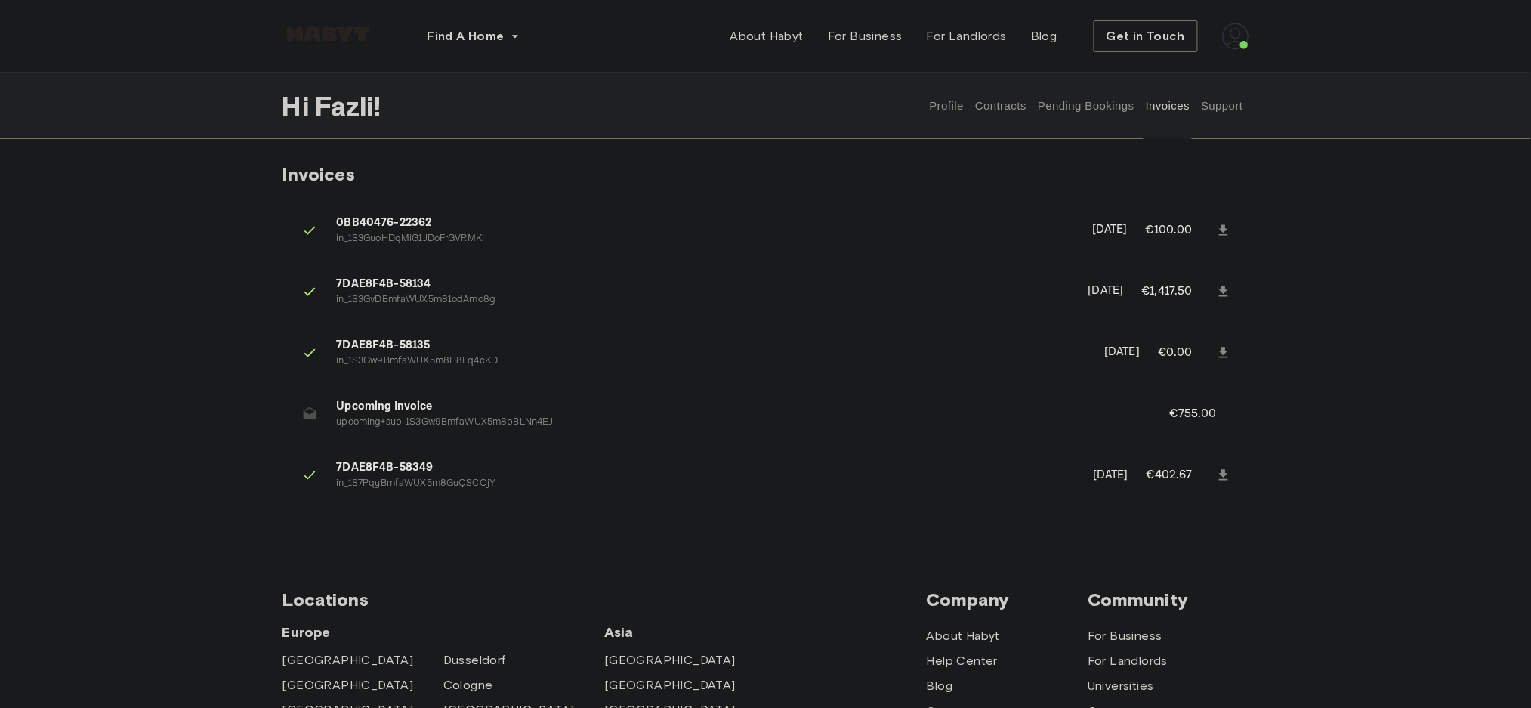
click at [1186, 412] on p "€755.00" at bounding box center [1203, 414] width 67 height 18
click at [1049, 418] on p "upcoming+sub_1S3Gw9BmfaWUX5m8pBLNn4EJ" at bounding box center [735, 422] width 797 height 14
click at [428, 487] on p "in_1S7PqyBmfaWUX5m8GuQSCOjY" at bounding box center [706, 484] width 739 height 14
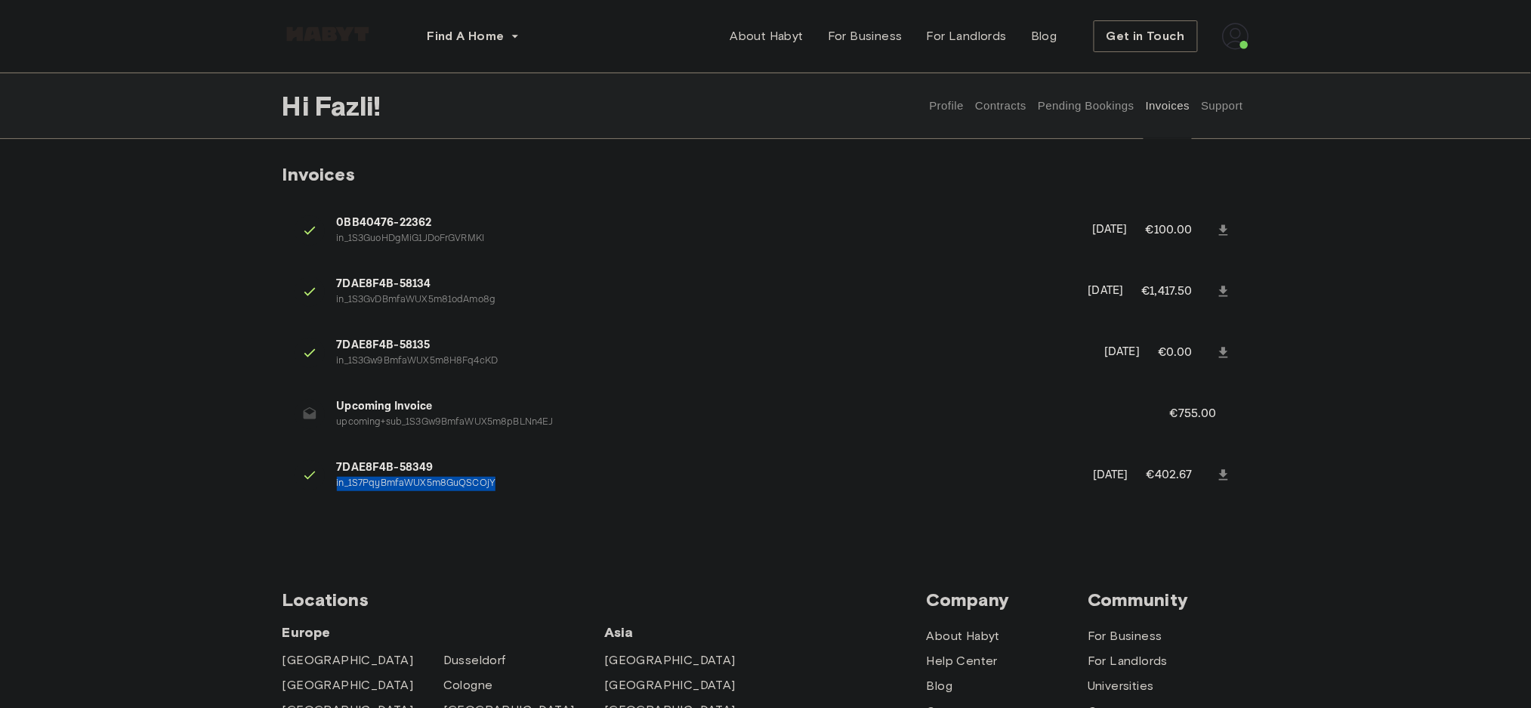
click at [428, 487] on p "in_1S7PqyBmfaWUX5m8GuQSCOjY" at bounding box center [706, 484] width 739 height 14
click at [378, 493] on li "7DAE8F4B-58349 in_1S7PqyBmfaWUX5m8GuQSCOjY September 17th, 2025 €402.67" at bounding box center [766, 475] width 967 height 52
drag, startPoint x: 510, startPoint y: 470, endPoint x: 493, endPoint y: 542, distance: 74.4
click at [1025, 105] on button "Contracts" at bounding box center [1001, 106] width 55 height 66
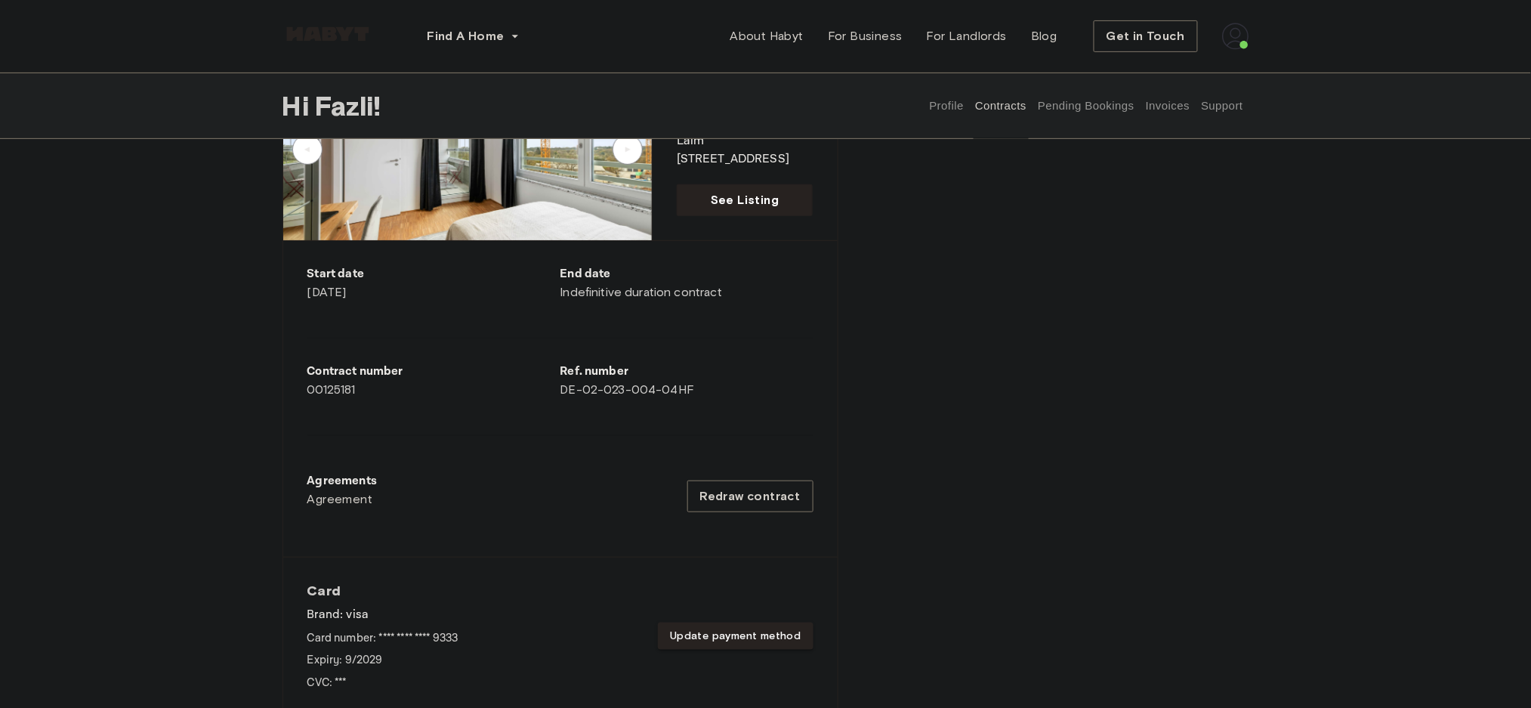
scroll to position [69, 0]
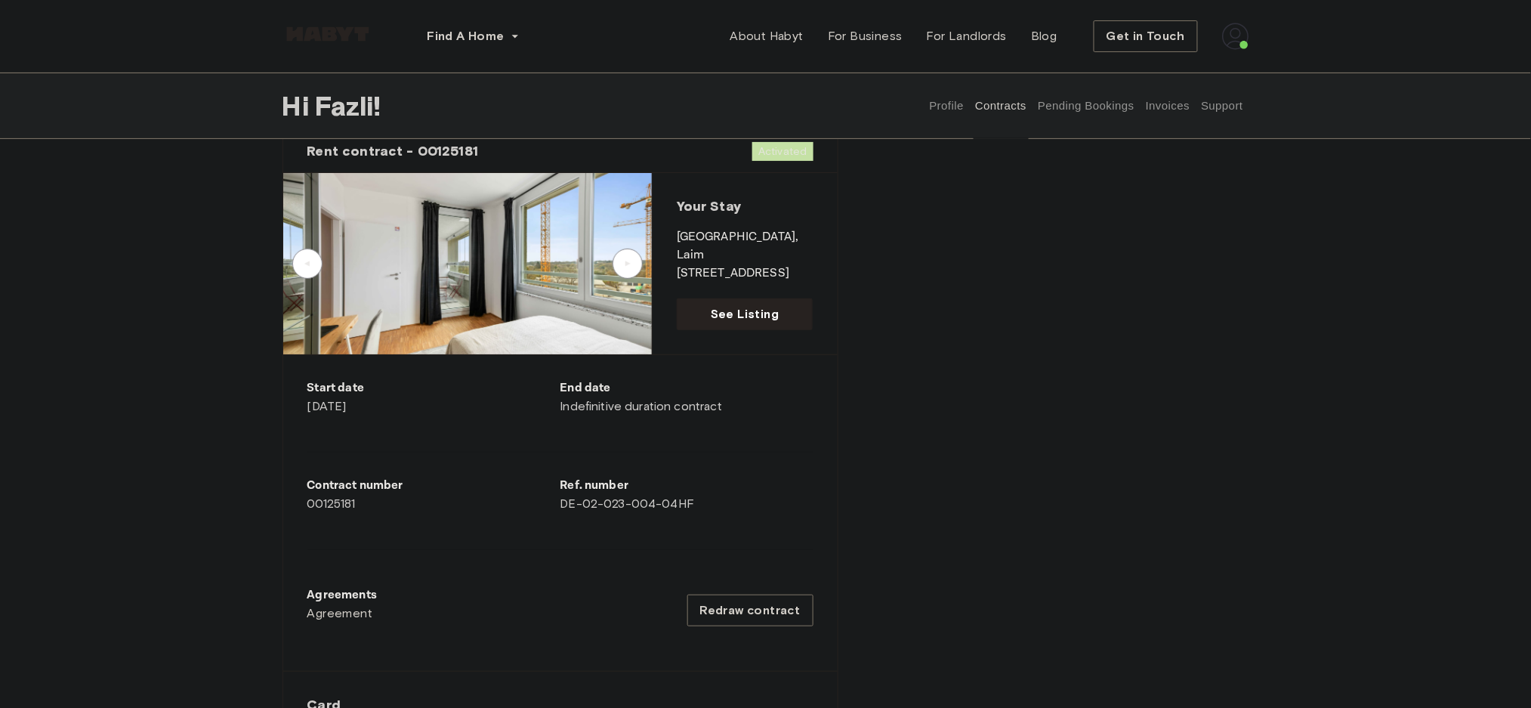
click at [1101, 92] on button "Pending Bookings" at bounding box center [1086, 106] width 100 height 66
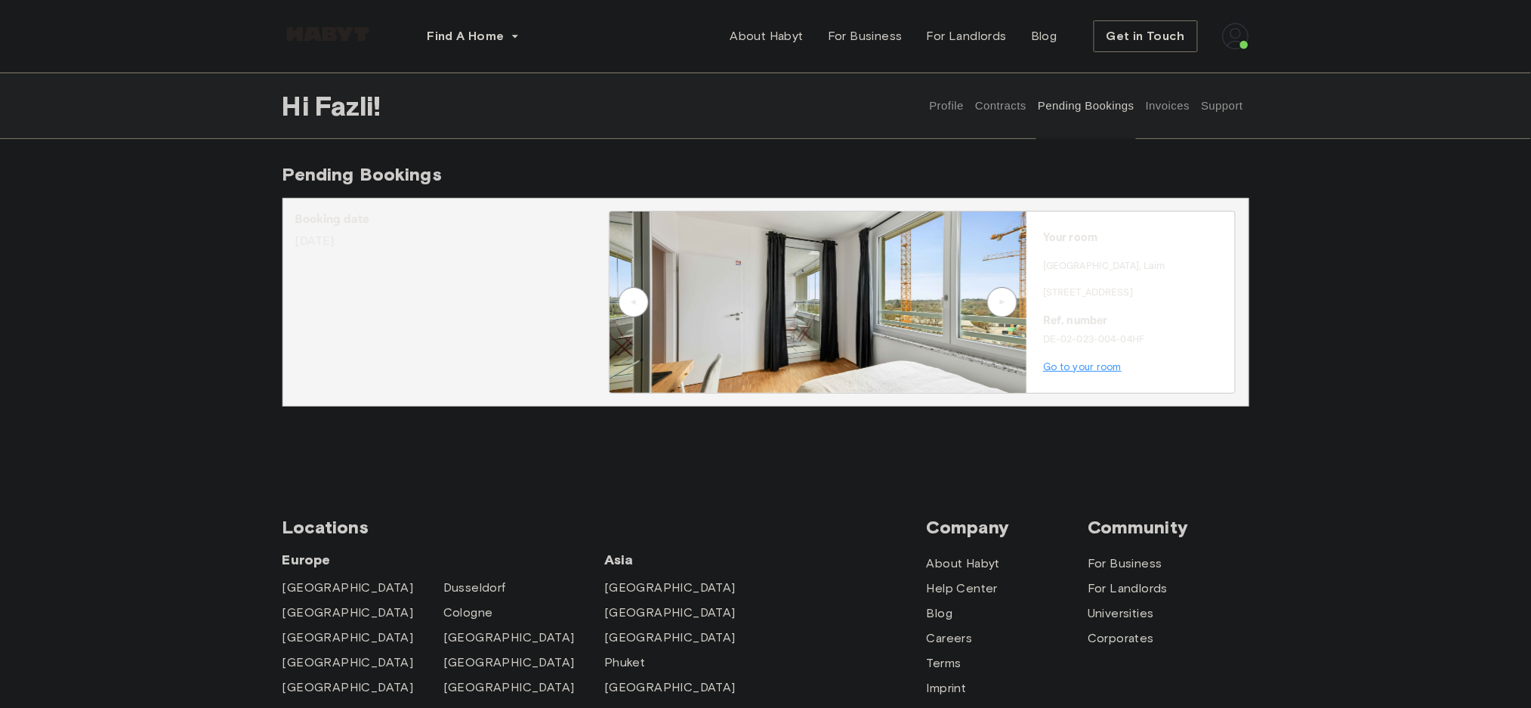
click at [1171, 110] on button "Invoices" at bounding box center [1168, 106] width 48 height 66
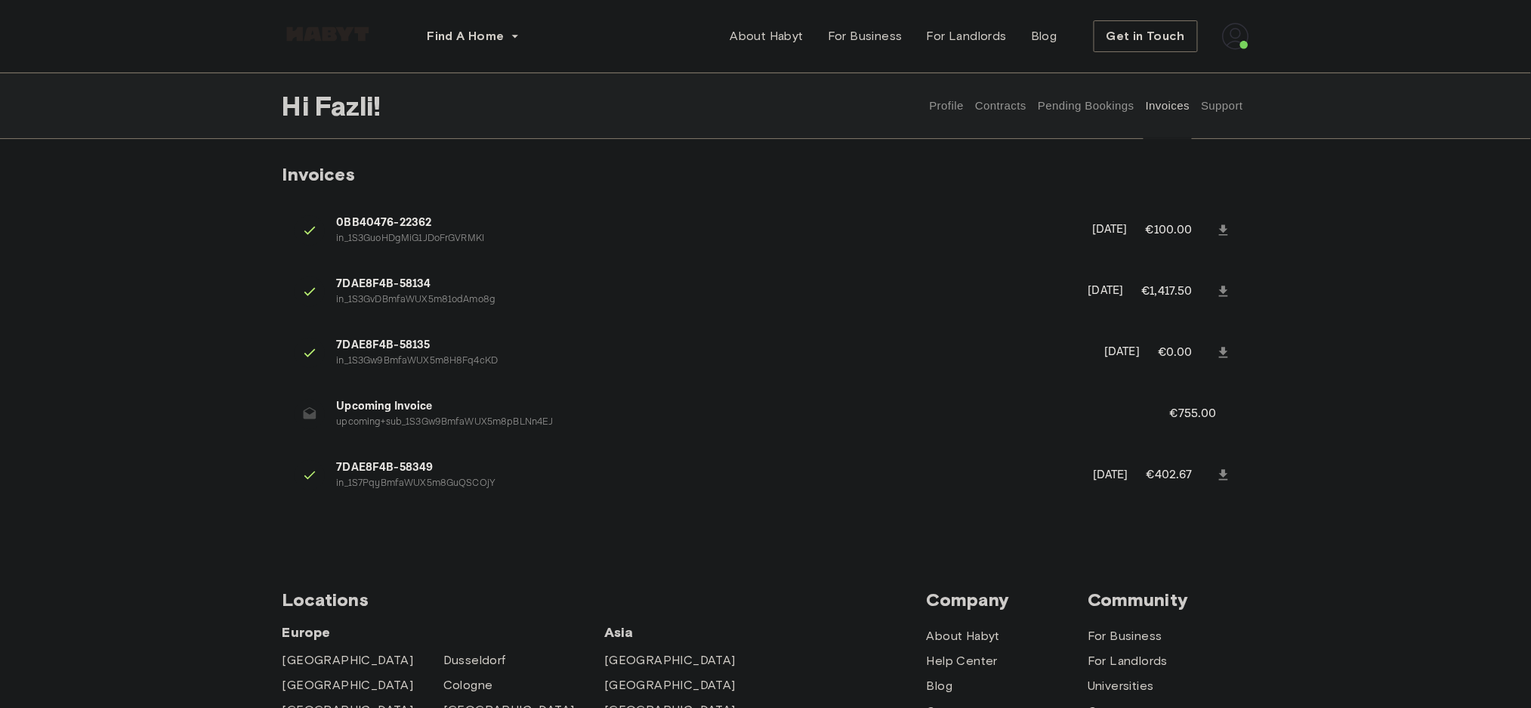
click at [1219, 418] on p "€755.00" at bounding box center [1203, 414] width 67 height 18
click at [1210, 416] on p "€755.00" at bounding box center [1203, 414] width 67 height 18
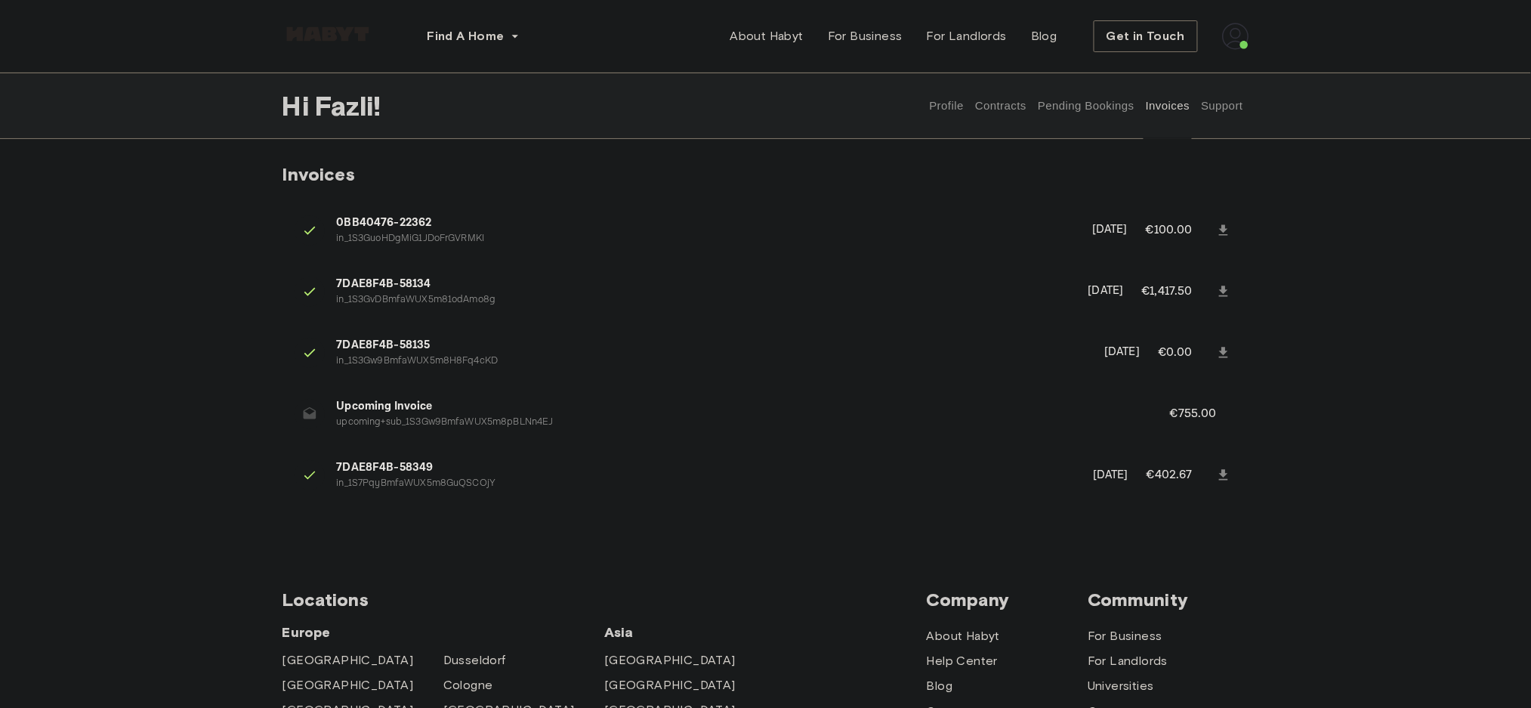
click at [1012, 420] on p "upcoming+sub_1S3Gw9BmfaWUX5m8pBLNn4EJ" at bounding box center [735, 422] width 797 height 14
click at [1236, 477] on link at bounding box center [1223, 475] width 27 height 27
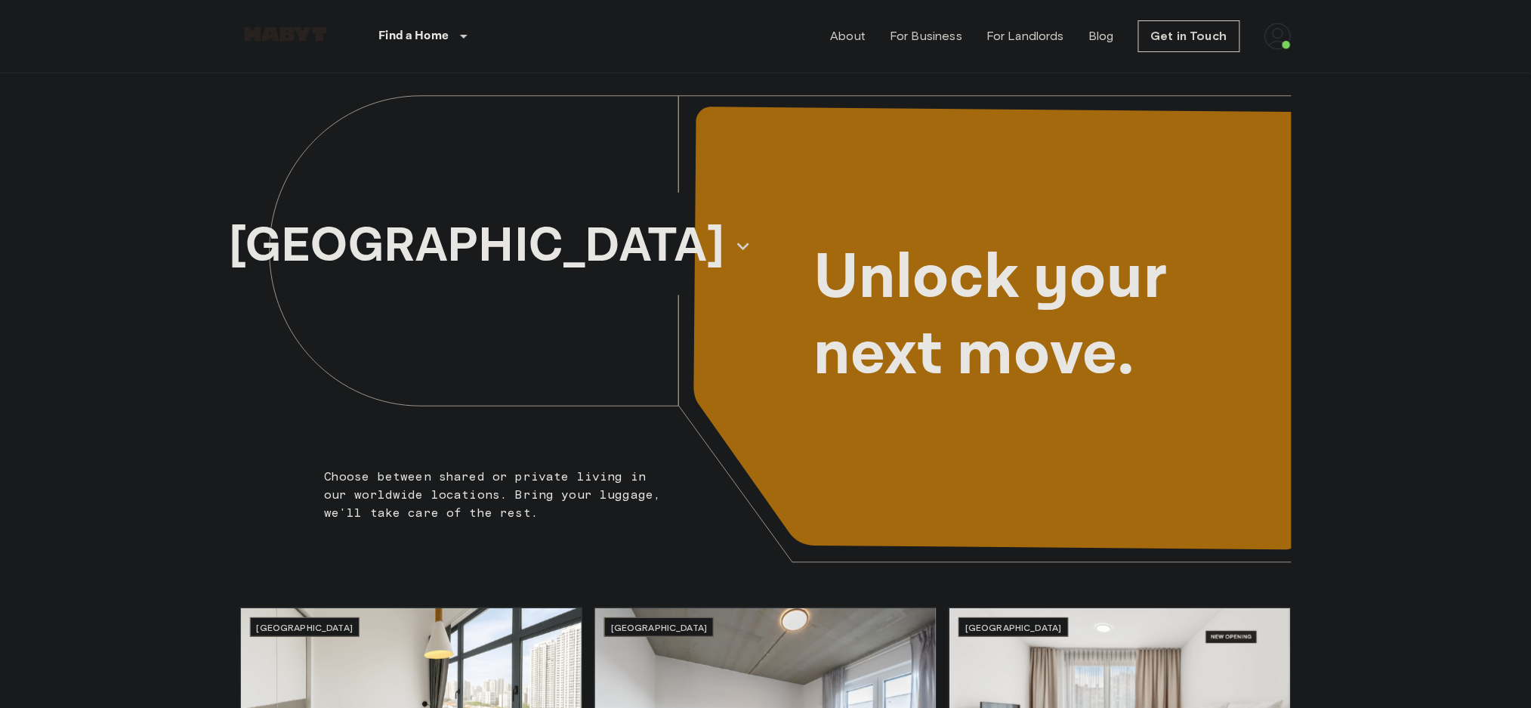
click at [1277, 45] on img at bounding box center [1277, 36] width 27 height 27
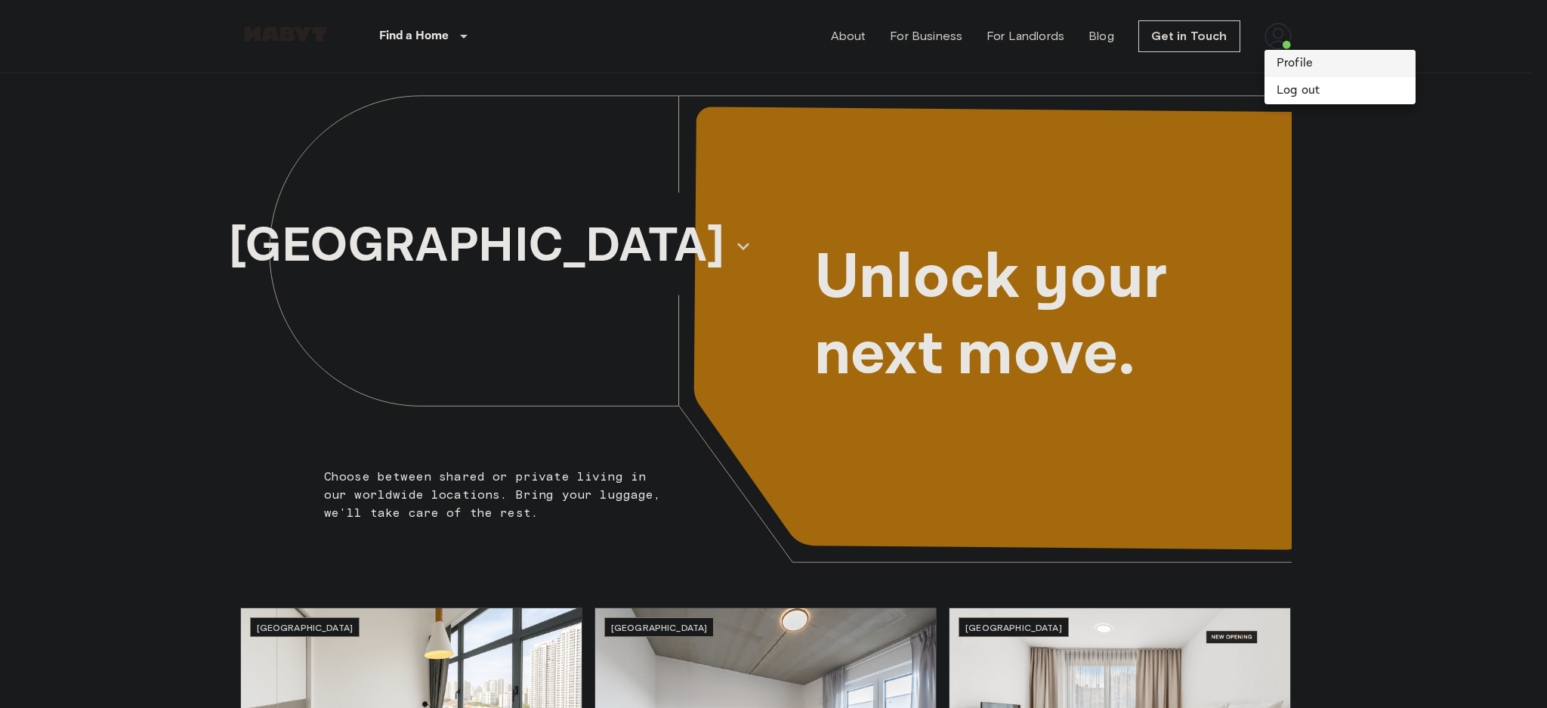
click at [1290, 61] on li "Profile" at bounding box center [1339, 63] width 151 height 27
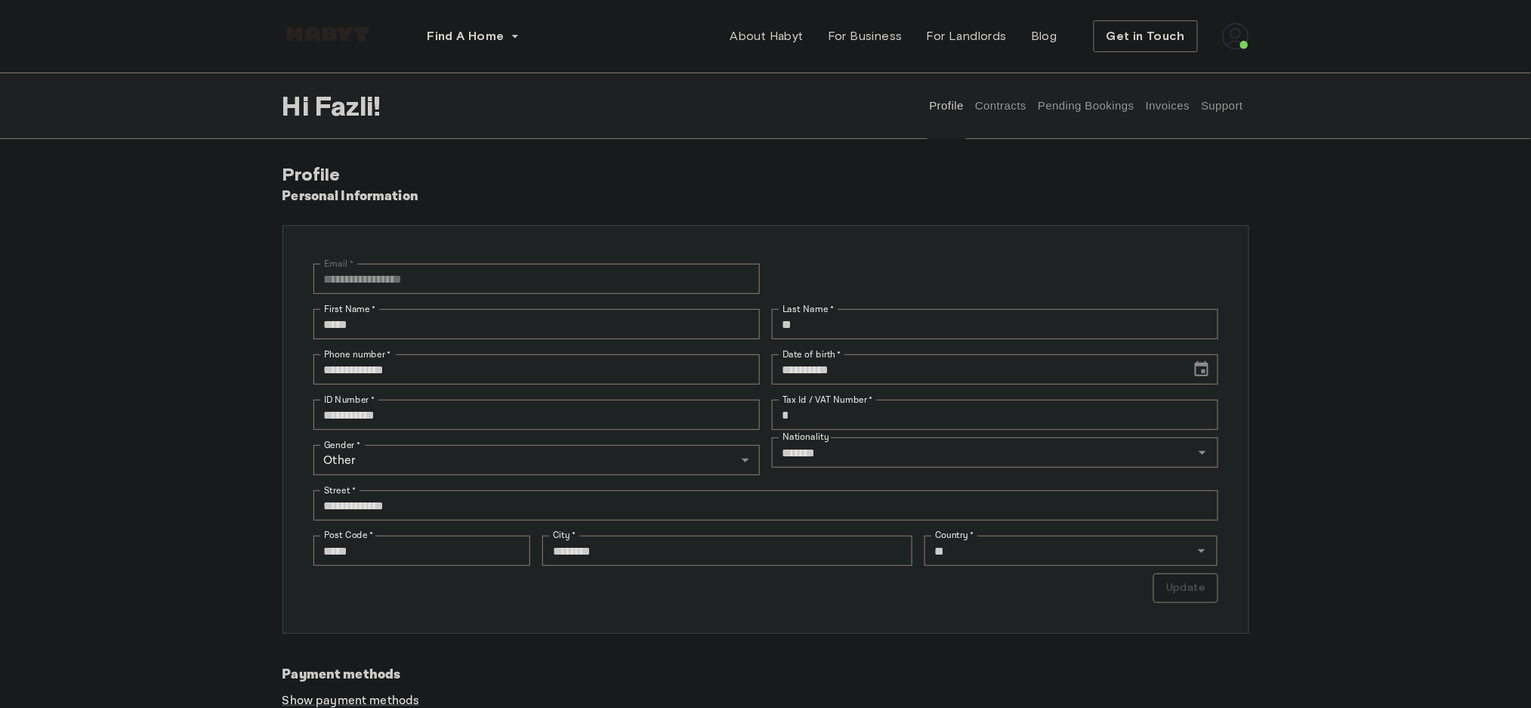
click at [1011, 108] on button "Contracts" at bounding box center [1001, 106] width 55 height 66
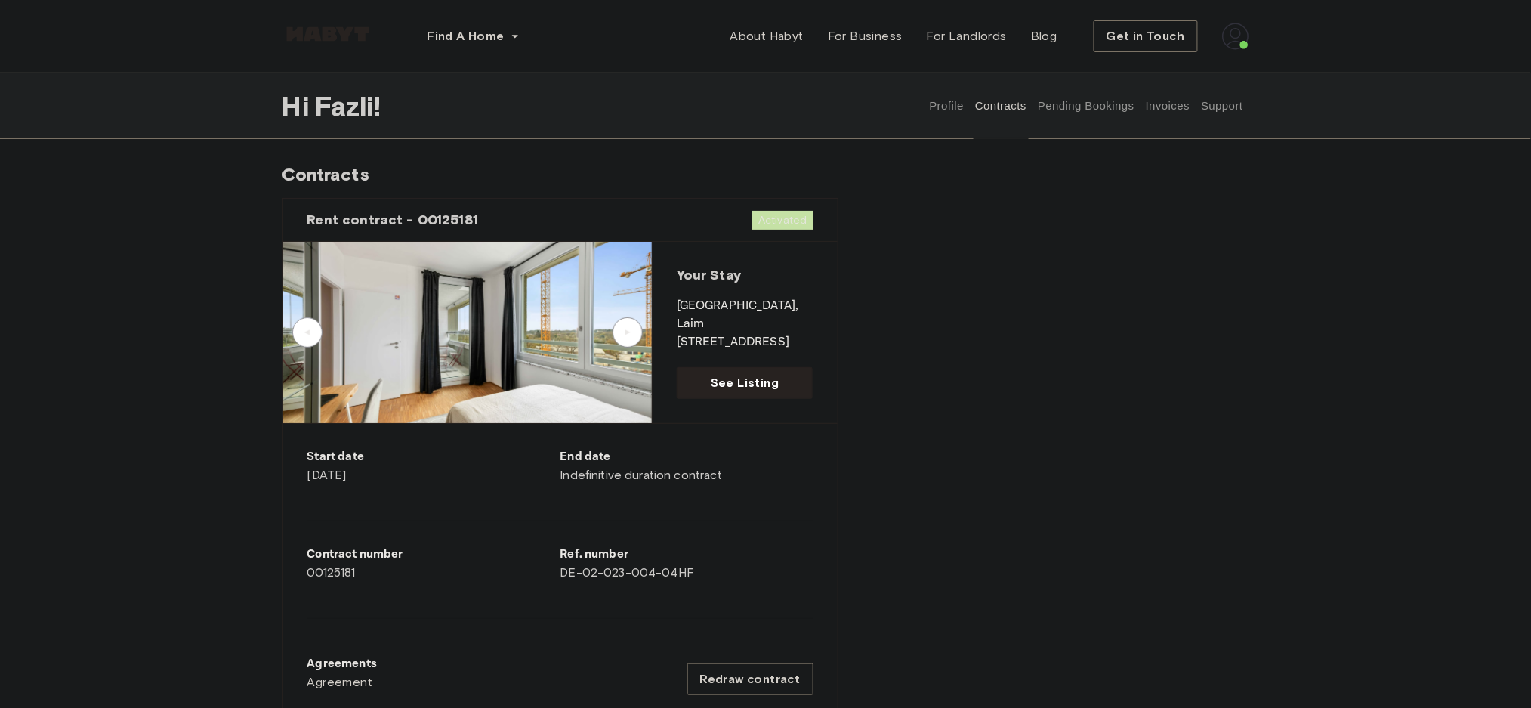
click at [1053, 105] on button "Pending Bookings" at bounding box center [1086, 106] width 100 height 66
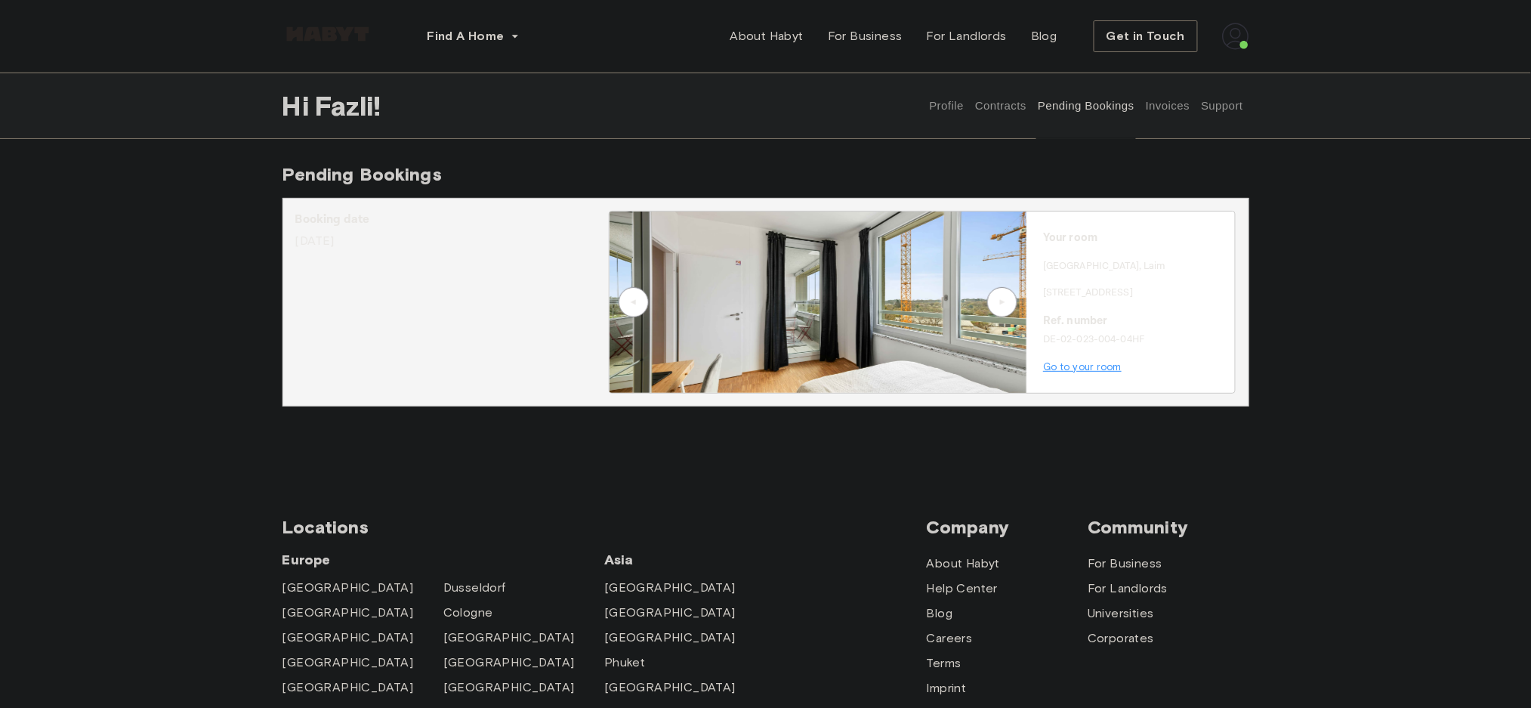
click at [1015, 110] on button "Contracts" at bounding box center [1001, 106] width 55 height 66
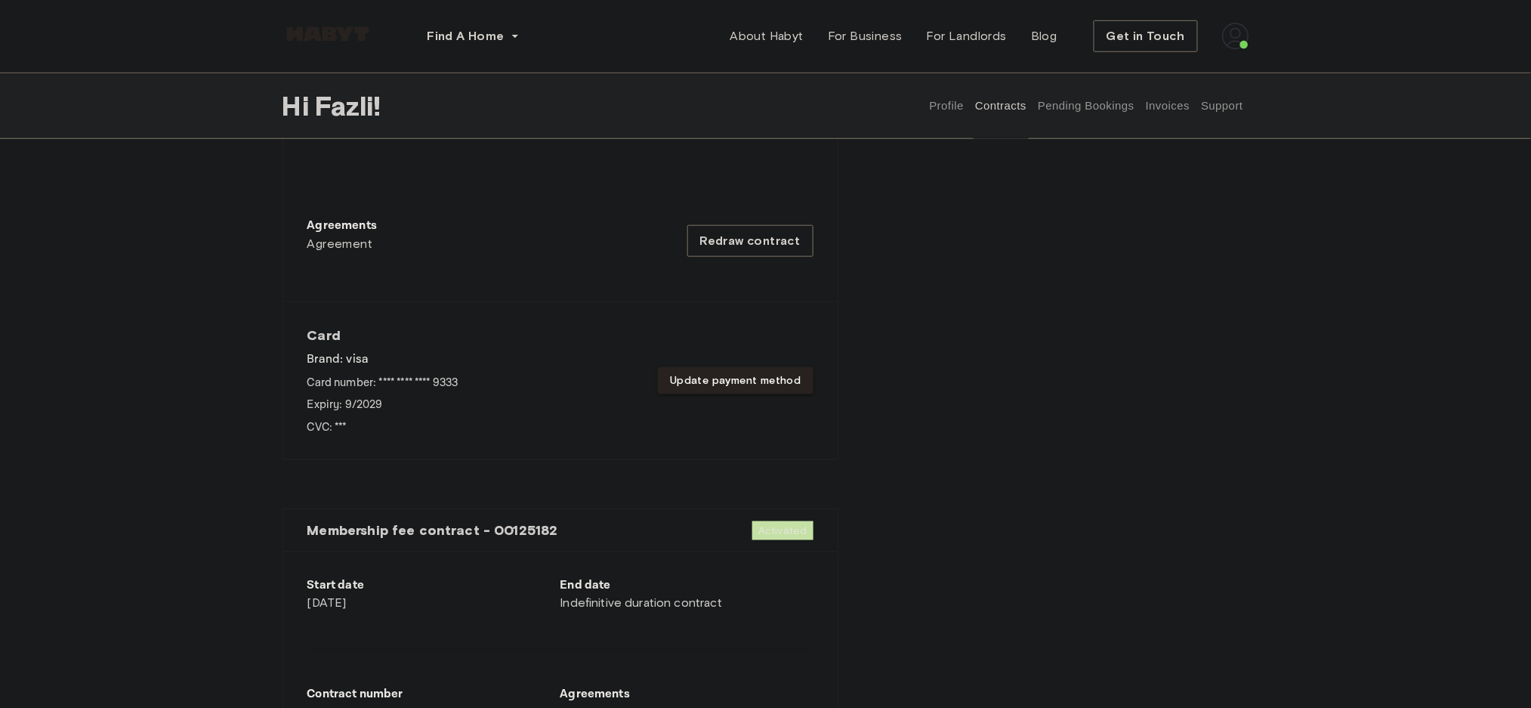
scroll to position [403, 0]
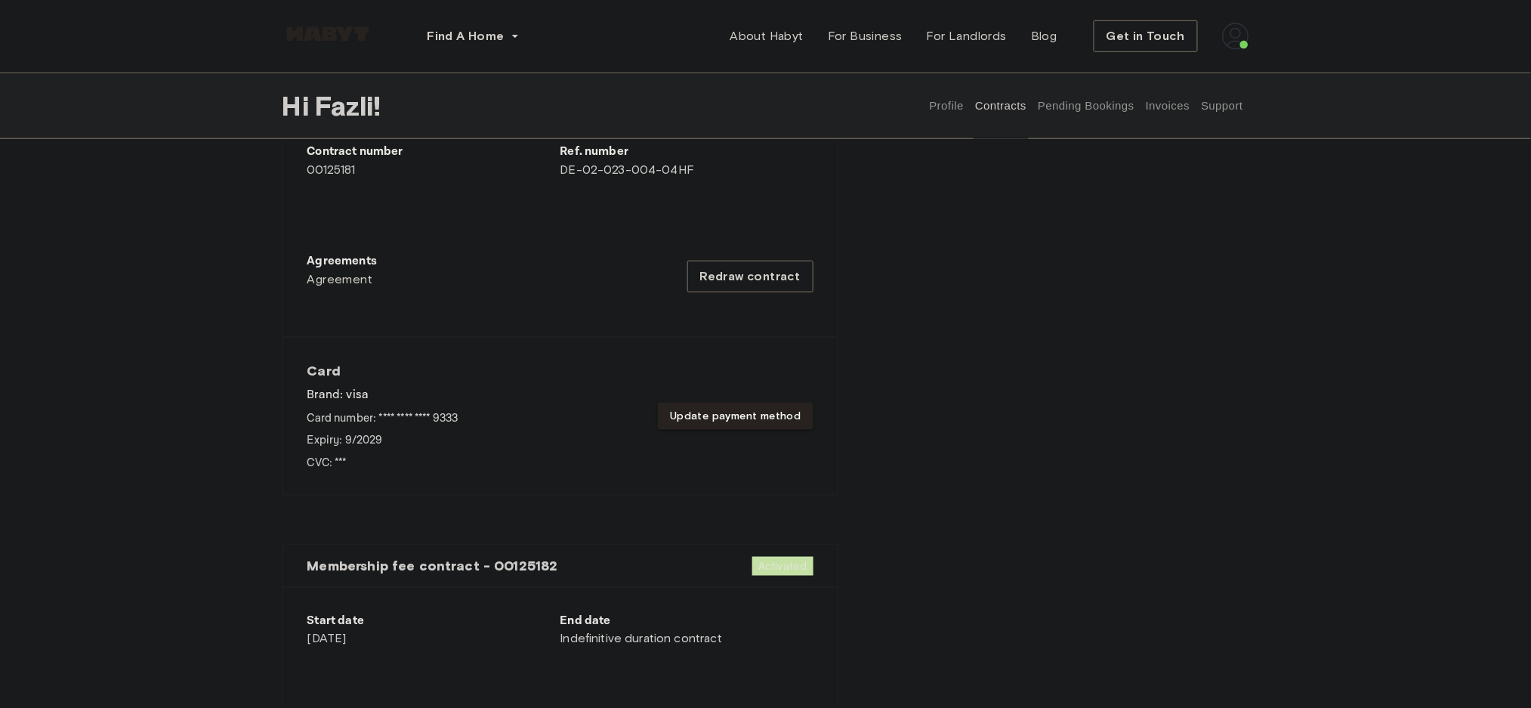
click at [449, 425] on p "Card number: **** **** **** 9333" at bounding box center [382, 418] width 151 height 16
click at [402, 431] on div "Card Brand: visa Card number: **** **** **** 9333 Expiry: 9 / 2029 CVC: ***" at bounding box center [382, 416] width 151 height 109
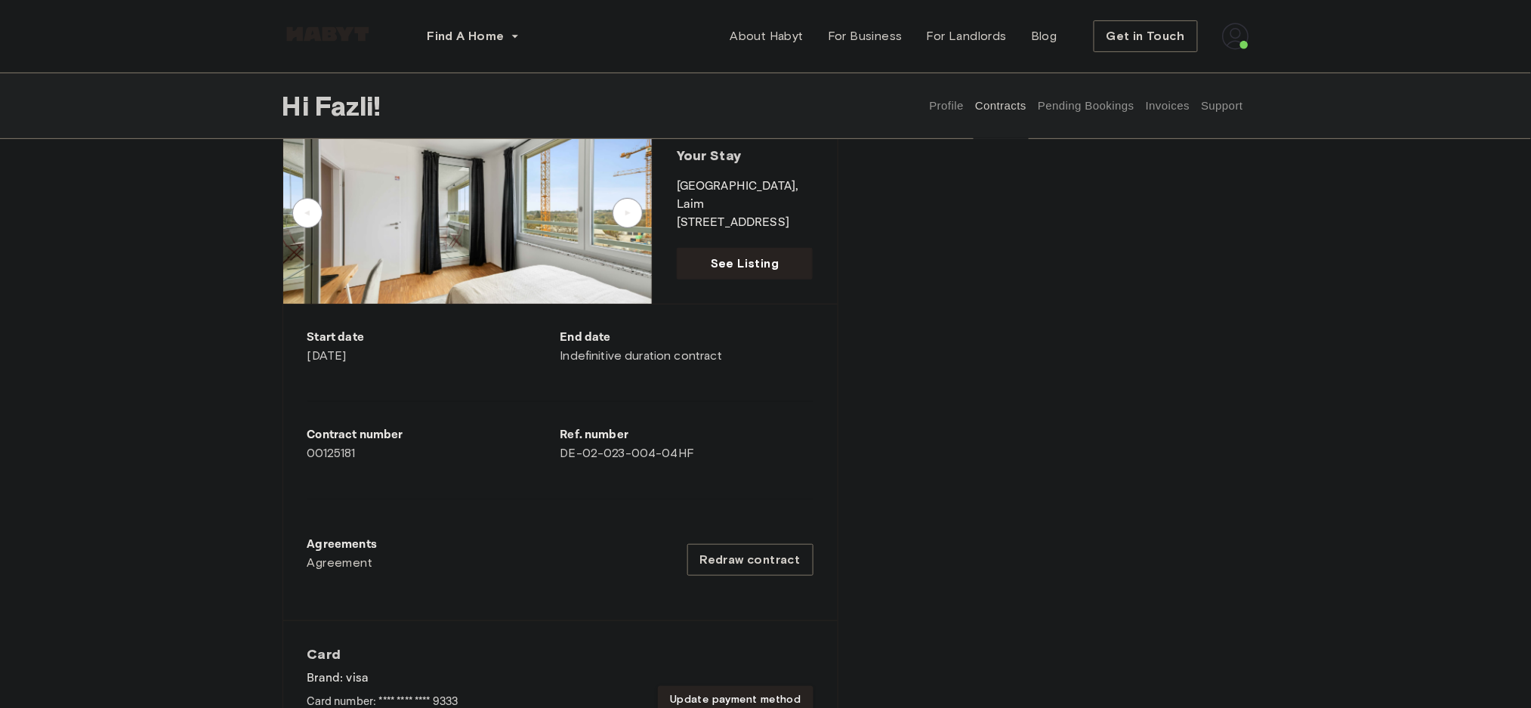
scroll to position [0, 0]
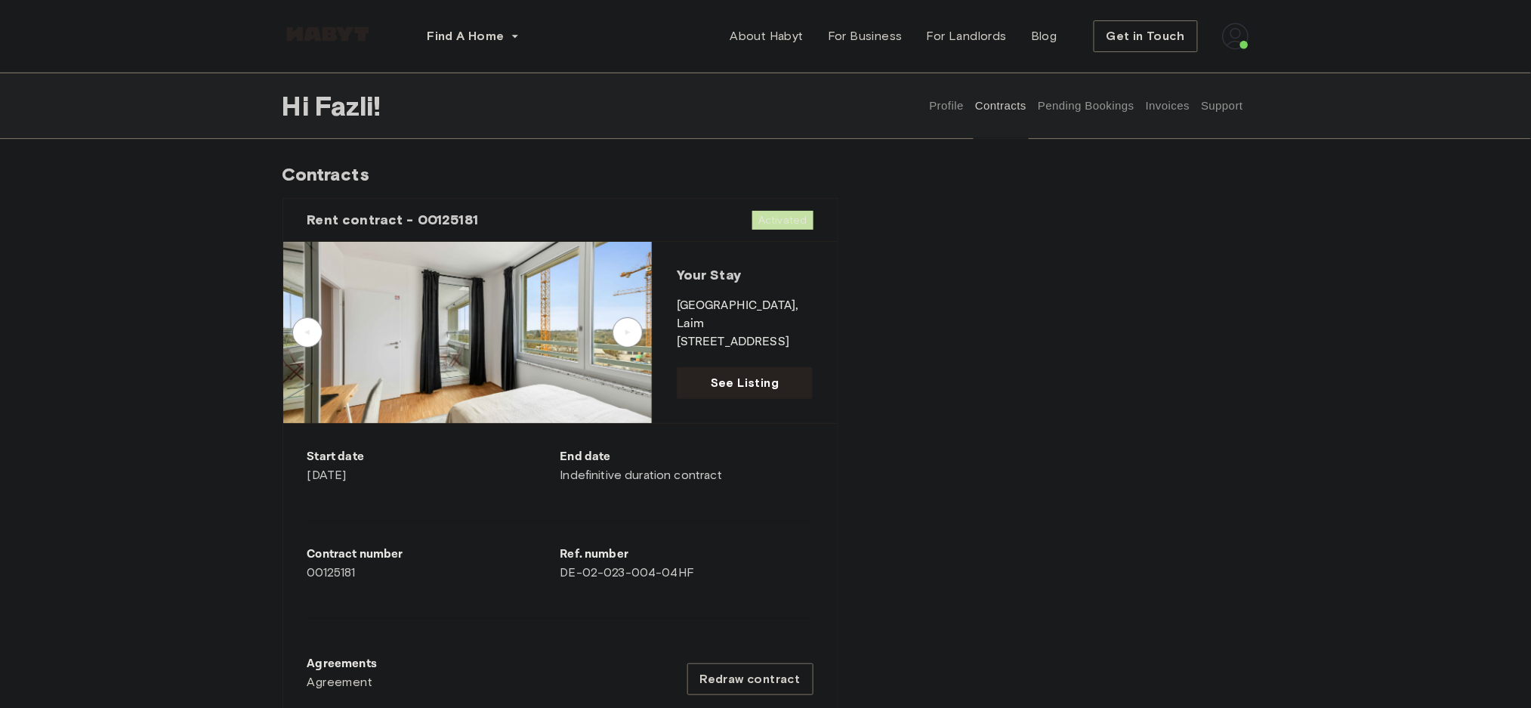
click at [1159, 113] on button "Invoices" at bounding box center [1168, 106] width 48 height 66
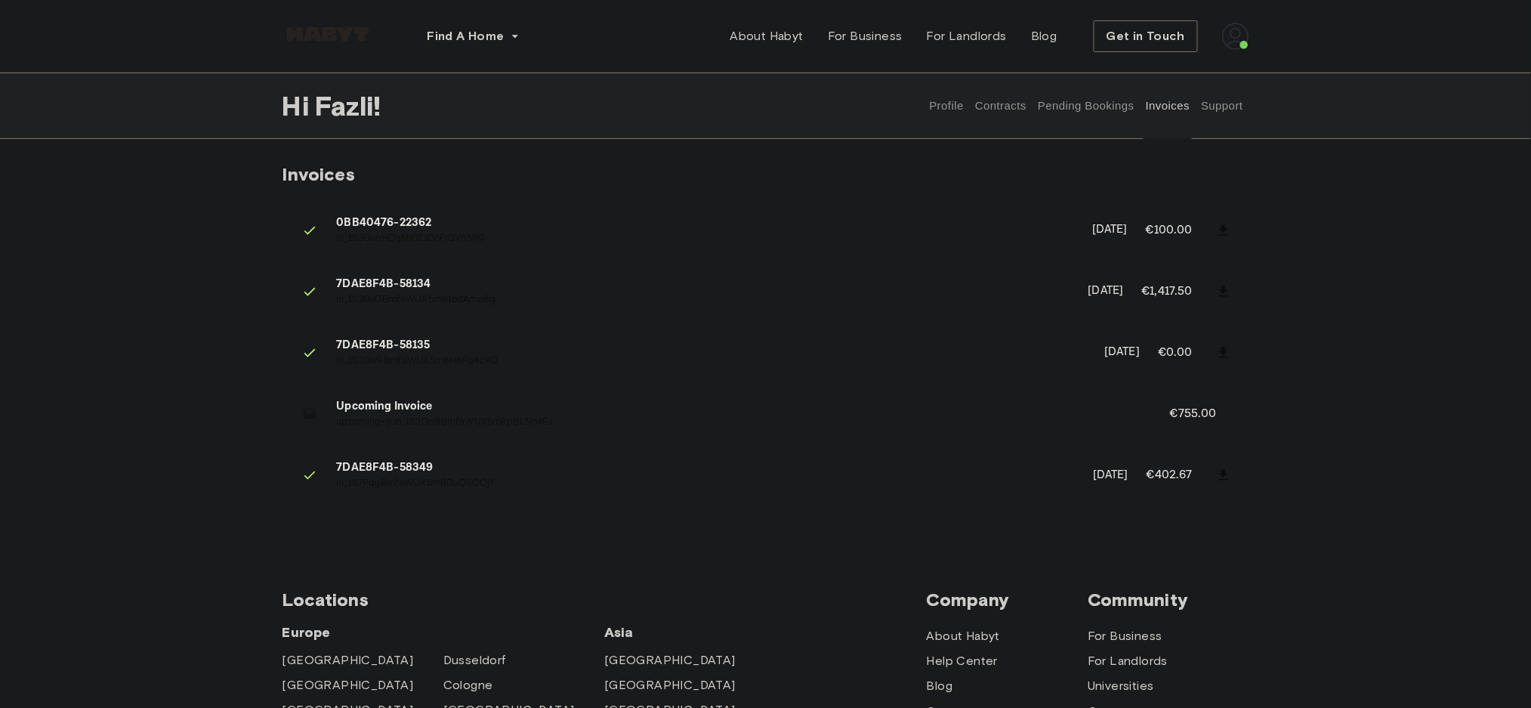
click at [1093, 471] on p "[DATE]" at bounding box center [1111, 475] width 36 height 17
click at [1093, 475] on p "[DATE]" at bounding box center [1111, 475] width 36 height 17
drag, startPoint x: 1011, startPoint y: 403, endPoint x: 1010, endPoint y: 470, distance: 67.2
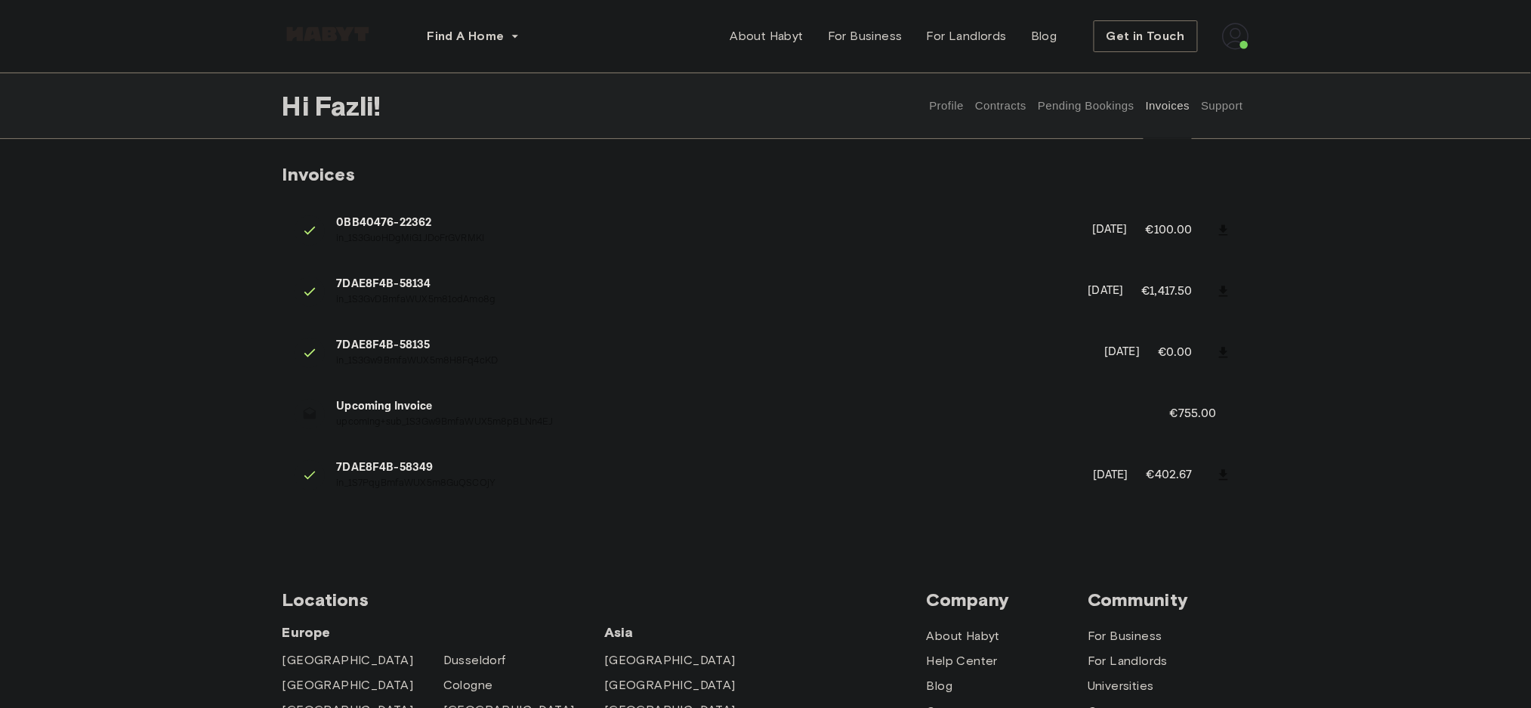
click at [1227, 98] on button "Support" at bounding box center [1223, 106] width 46 height 66
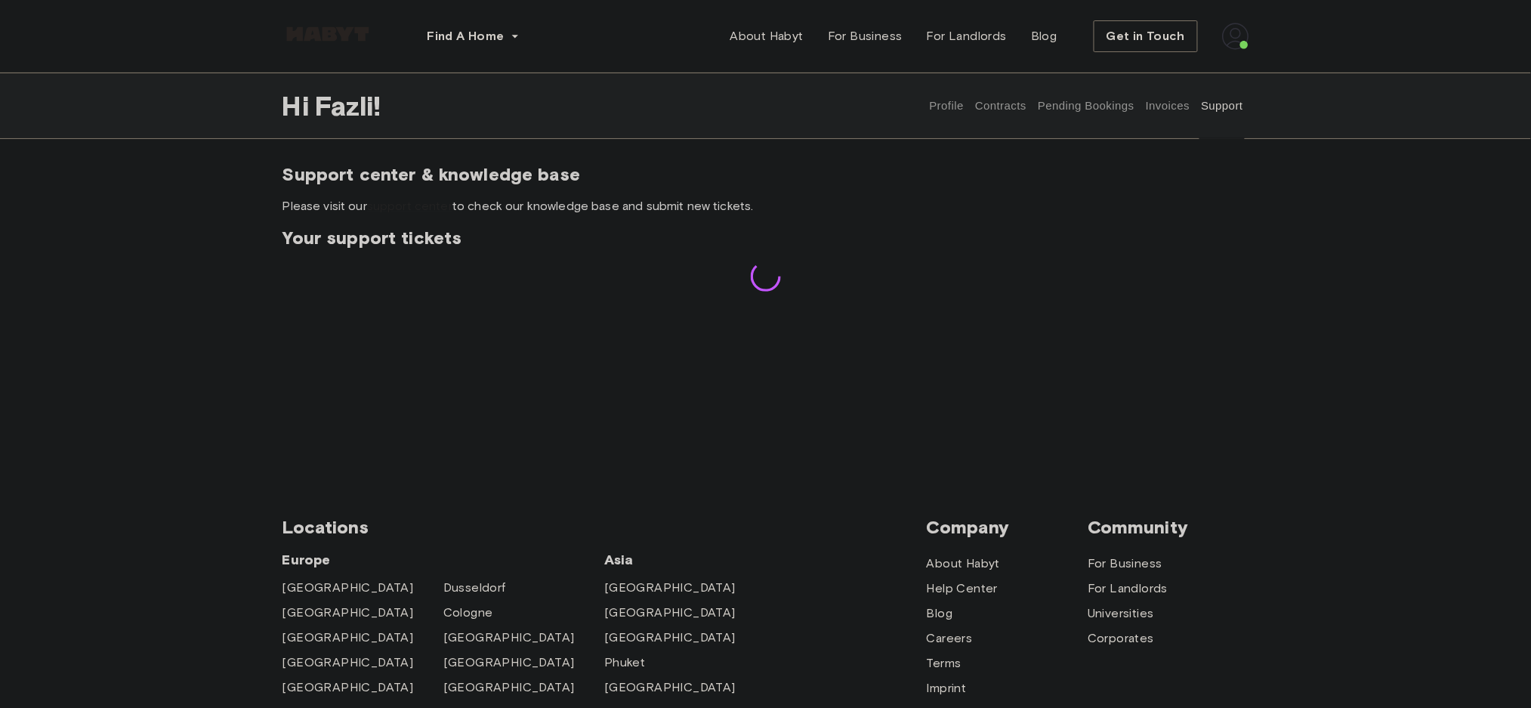
click at [1167, 103] on button "Invoices" at bounding box center [1168, 106] width 48 height 66
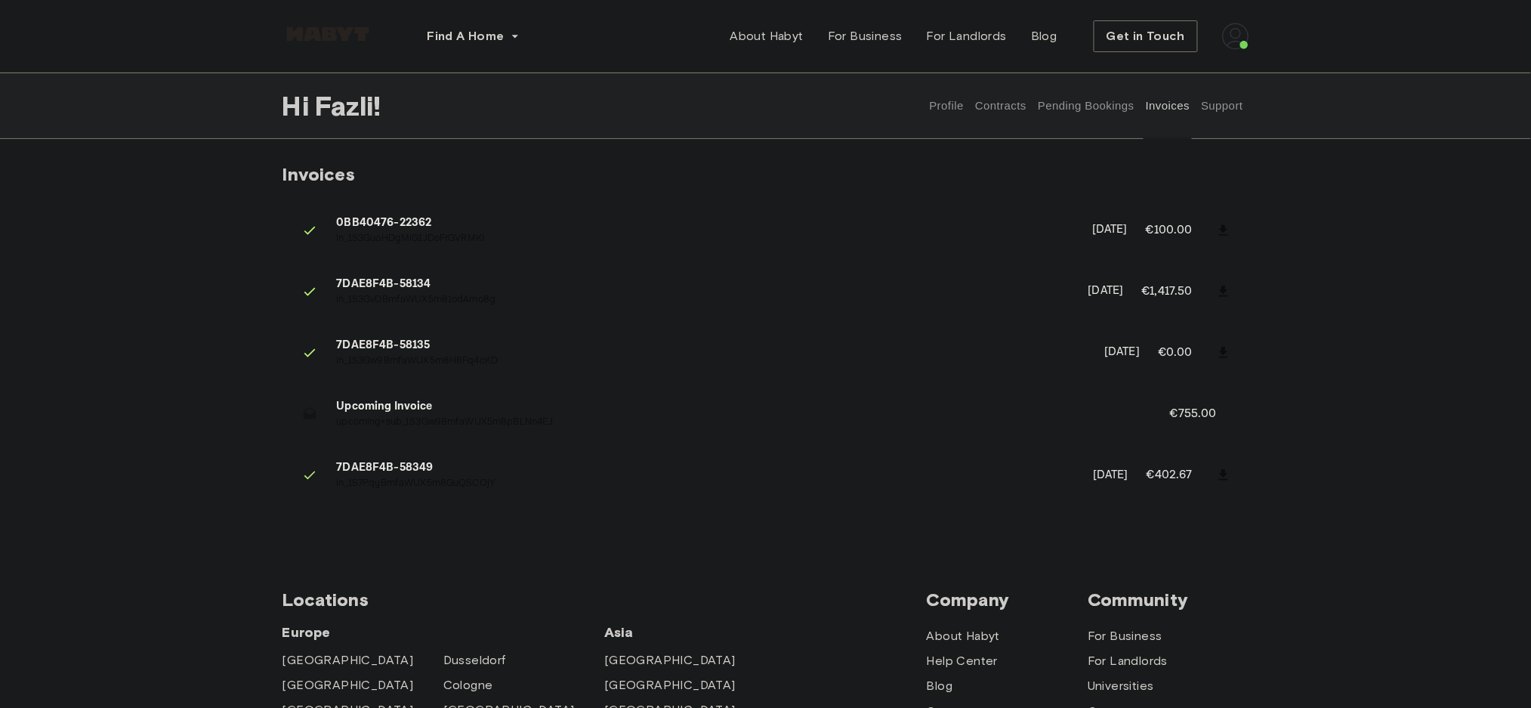
click at [1114, 105] on button "Pending Bookings" at bounding box center [1086, 106] width 100 height 66
